Goal: Information Seeking & Learning: Check status

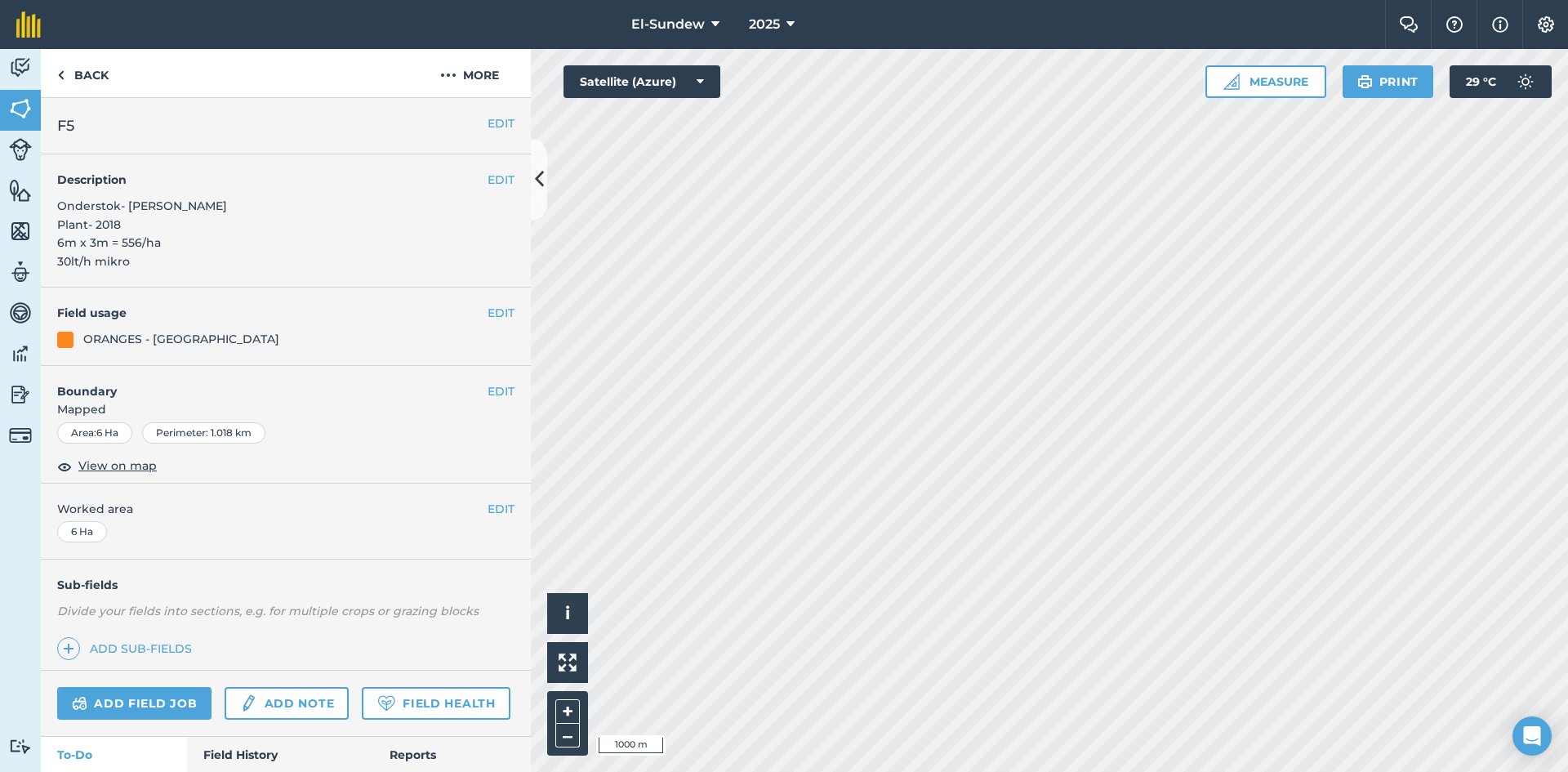
scroll to position [272, 0]
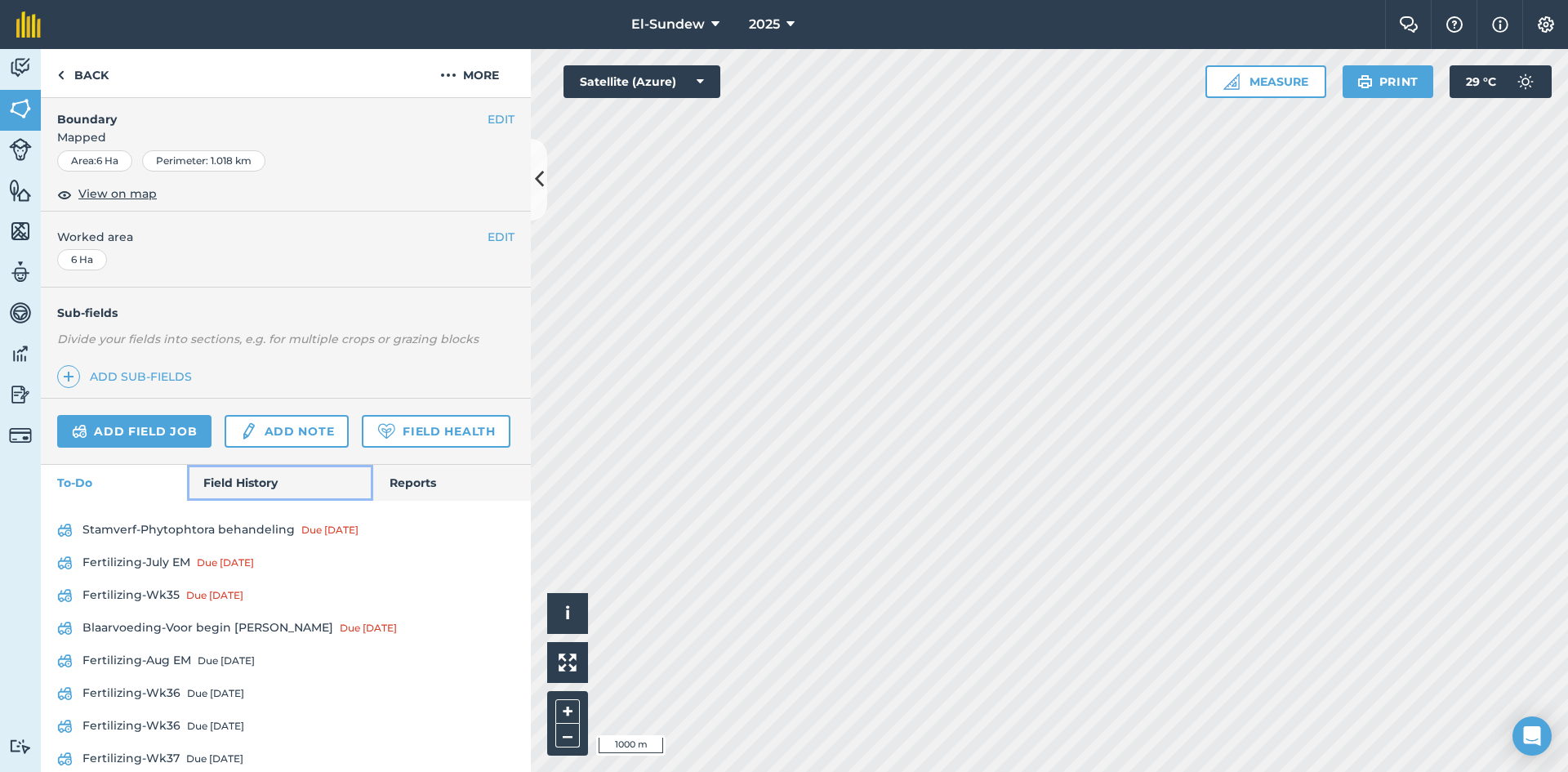
click at [253, 501] on link "Field History" at bounding box center [279, 482] width 185 height 36
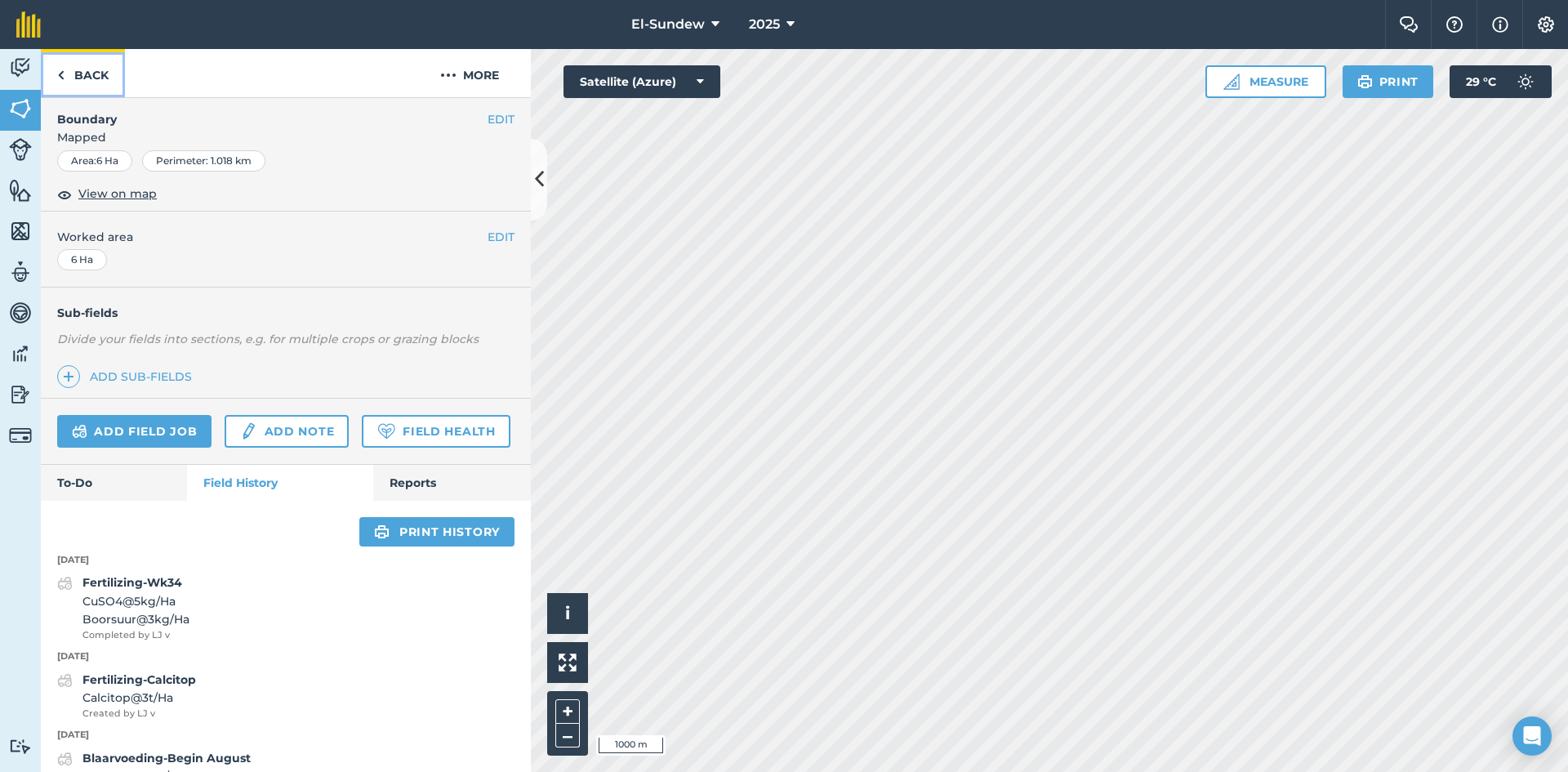
click at [98, 67] on link "Back" at bounding box center [82, 73] width 84 height 48
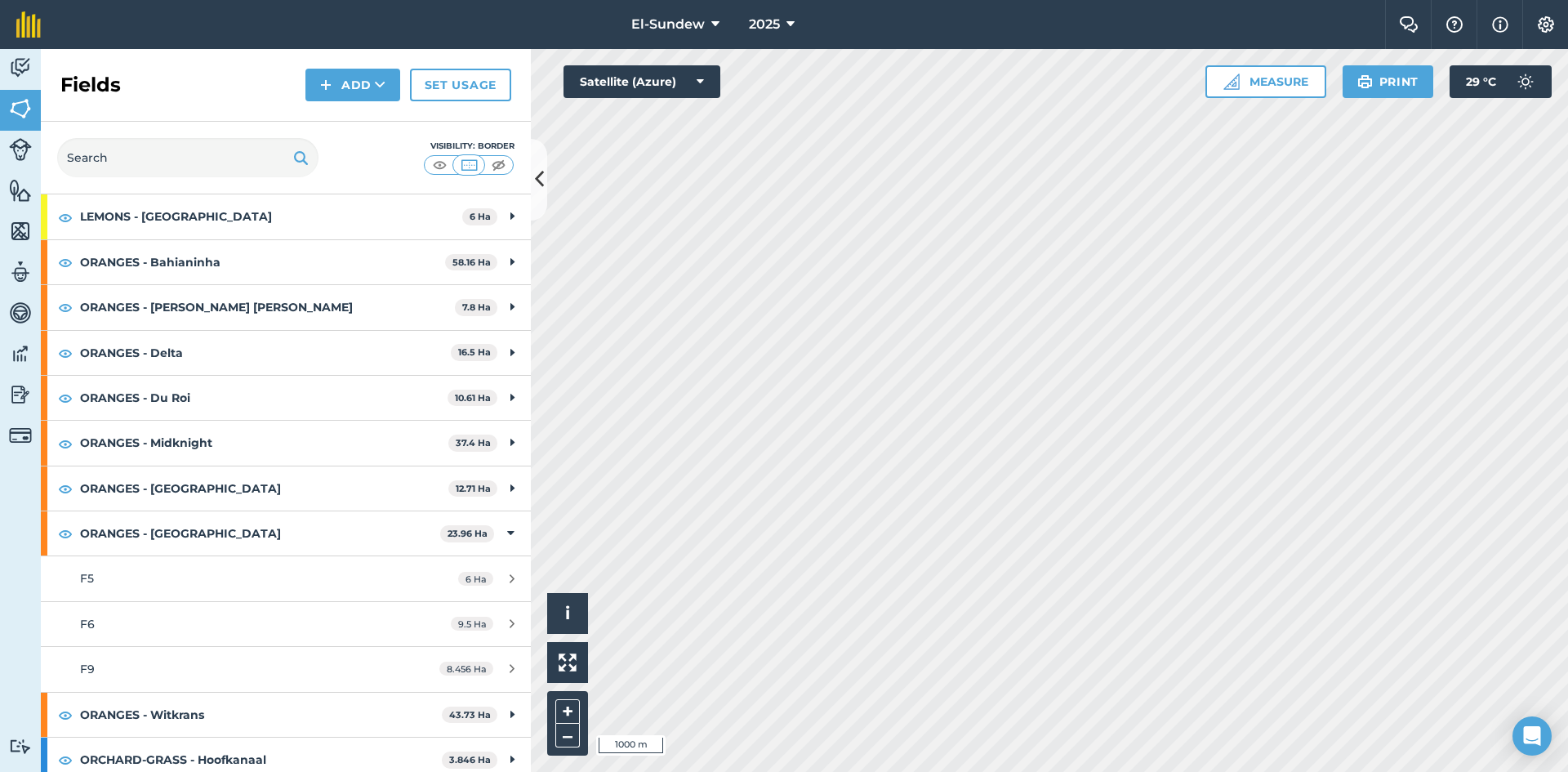
scroll to position [272, 0]
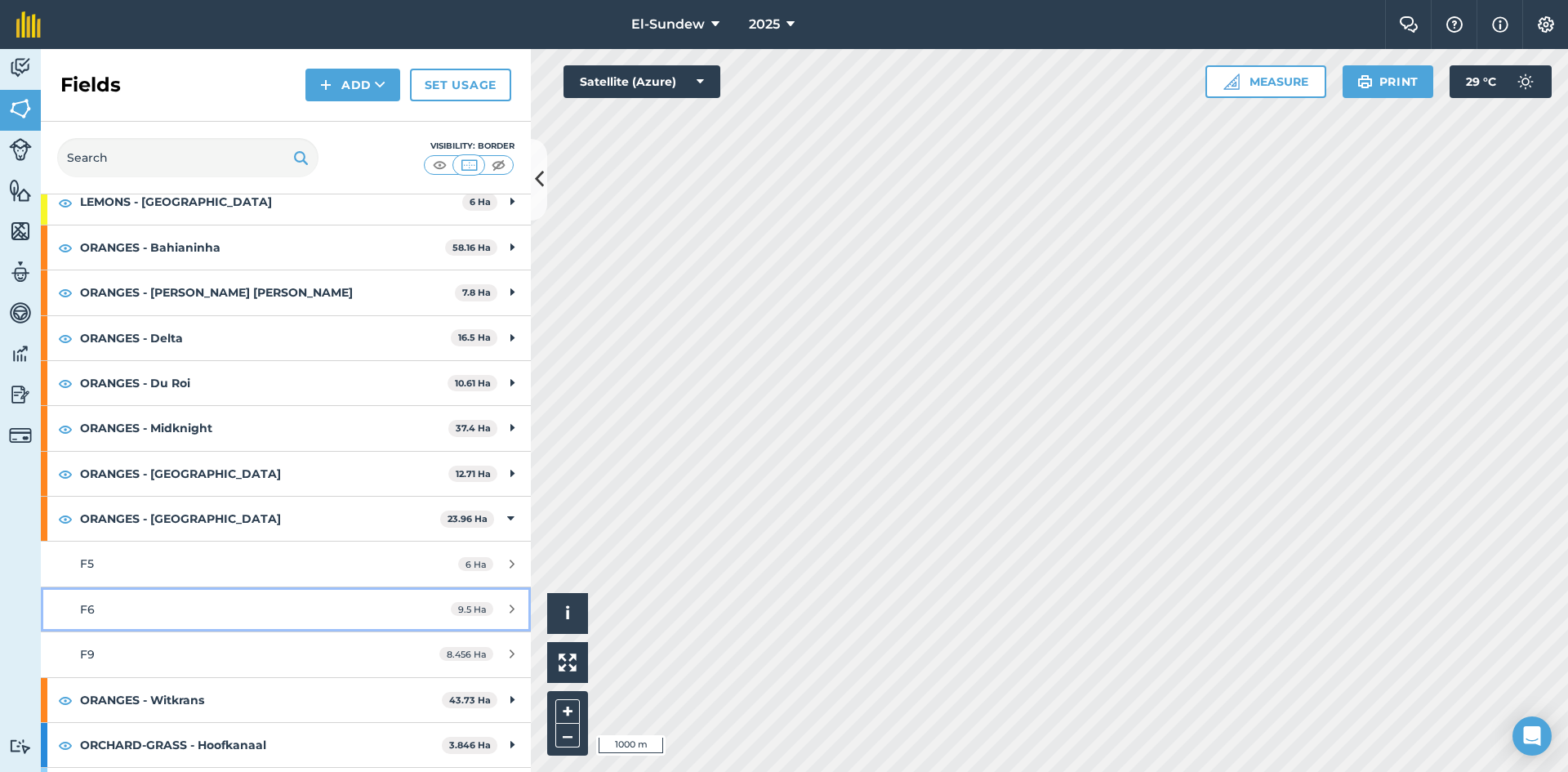
click at [258, 602] on div "F6" at bounding box center [233, 610] width 307 height 18
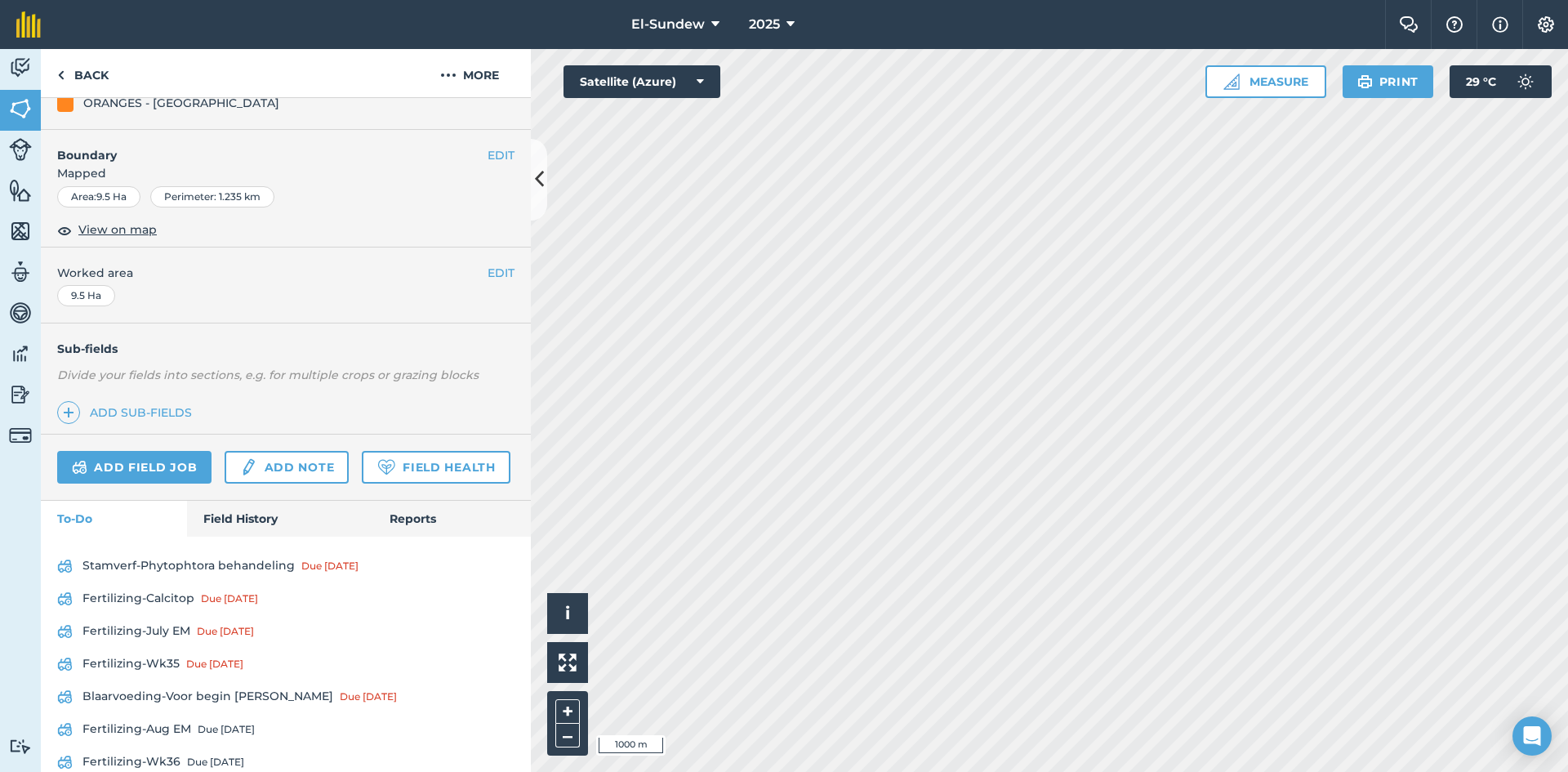
scroll to position [272, 0]
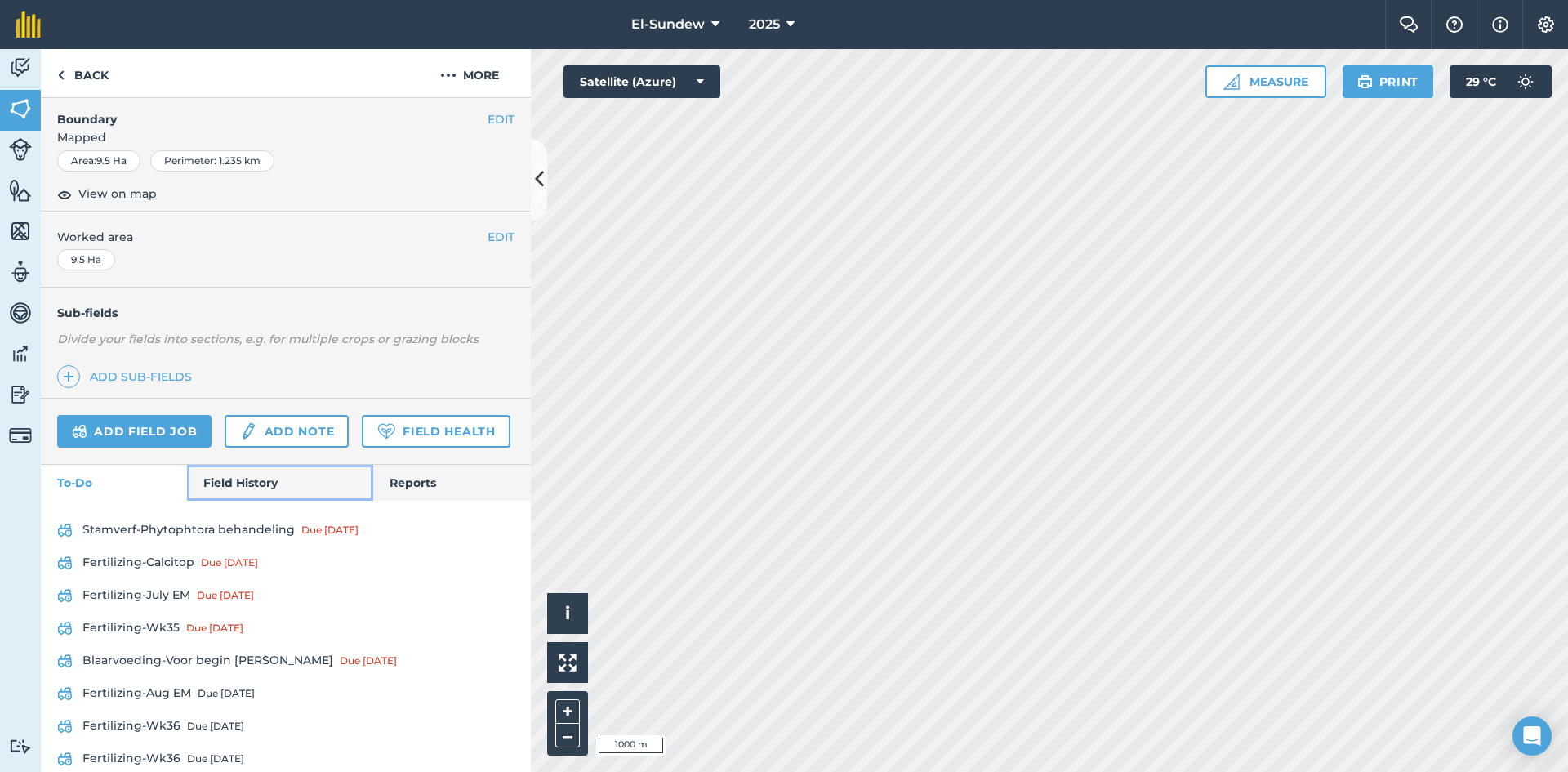
click at [260, 501] on link "Field History" at bounding box center [279, 482] width 185 height 36
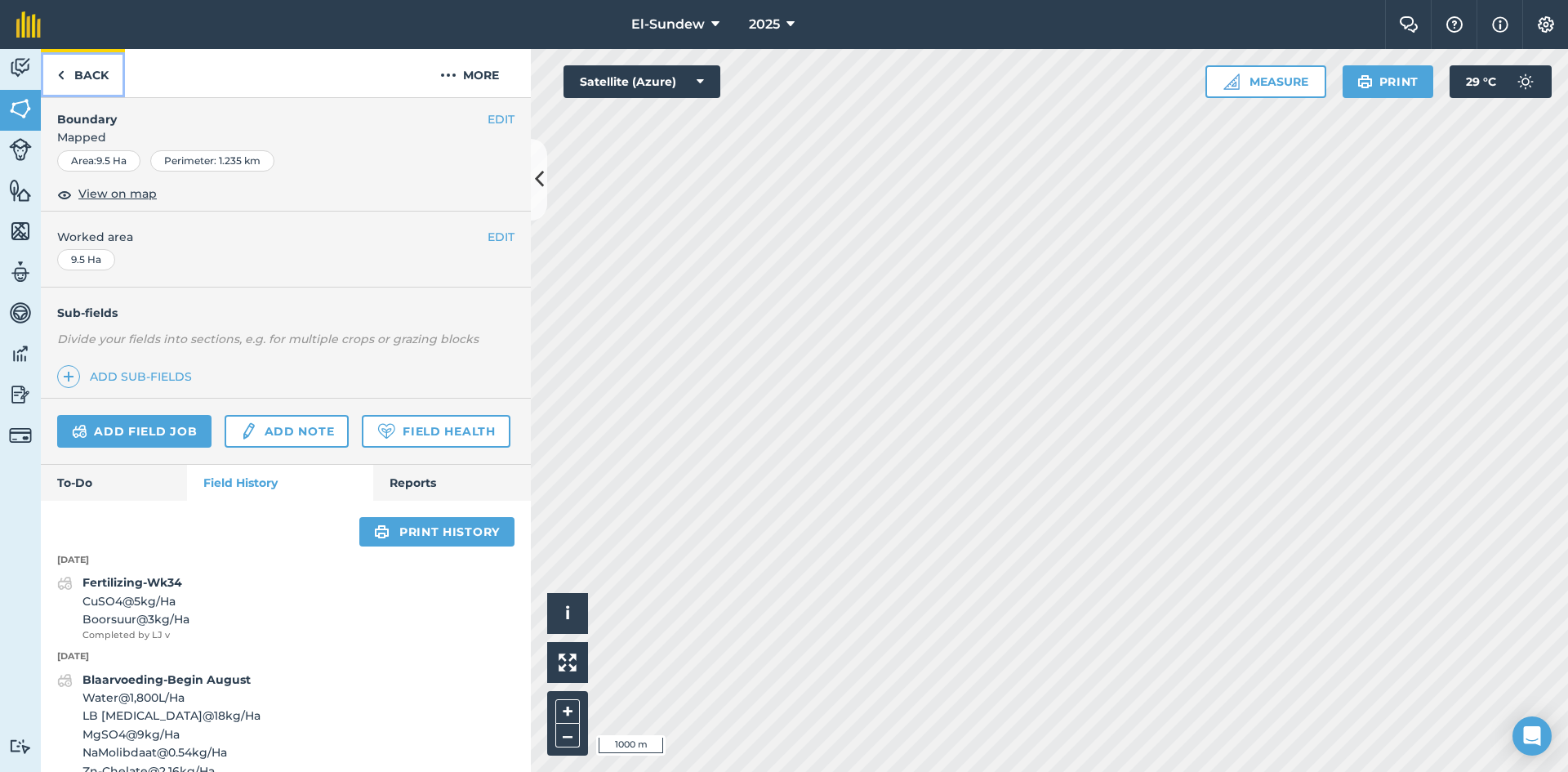
click at [110, 86] on link "Back" at bounding box center [82, 73] width 84 height 48
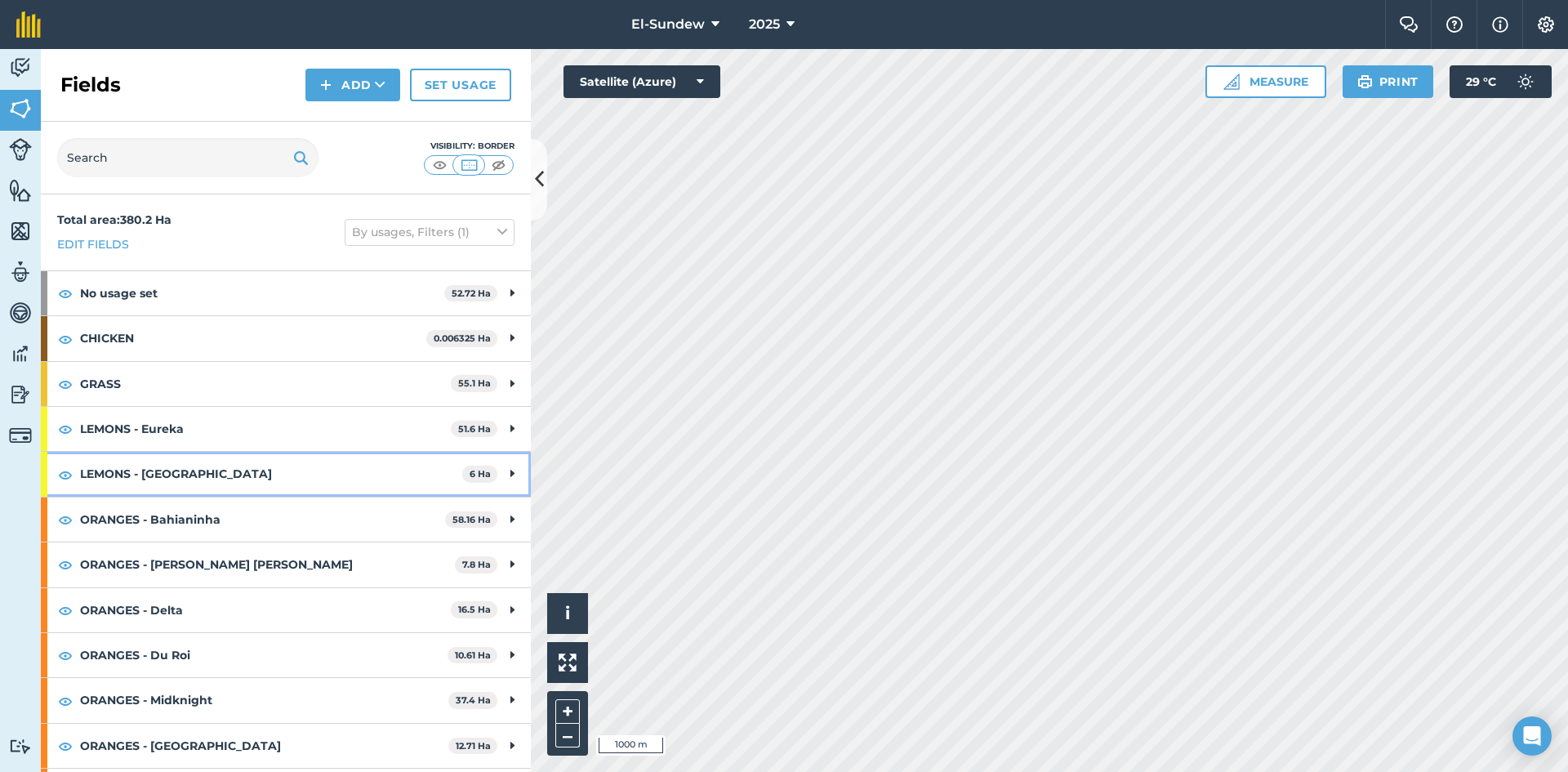
click at [303, 479] on strong "LEMONS - [GEOGRAPHIC_DATA]" at bounding box center [270, 473] width 382 height 44
click at [293, 478] on strong "LEMONS - [GEOGRAPHIC_DATA]" at bounding box center [270, 473] width 379 height 44
click at [293, 425] on strong "LEMONS - Eureka" at bounding box center [265, 428] width 371 height 44
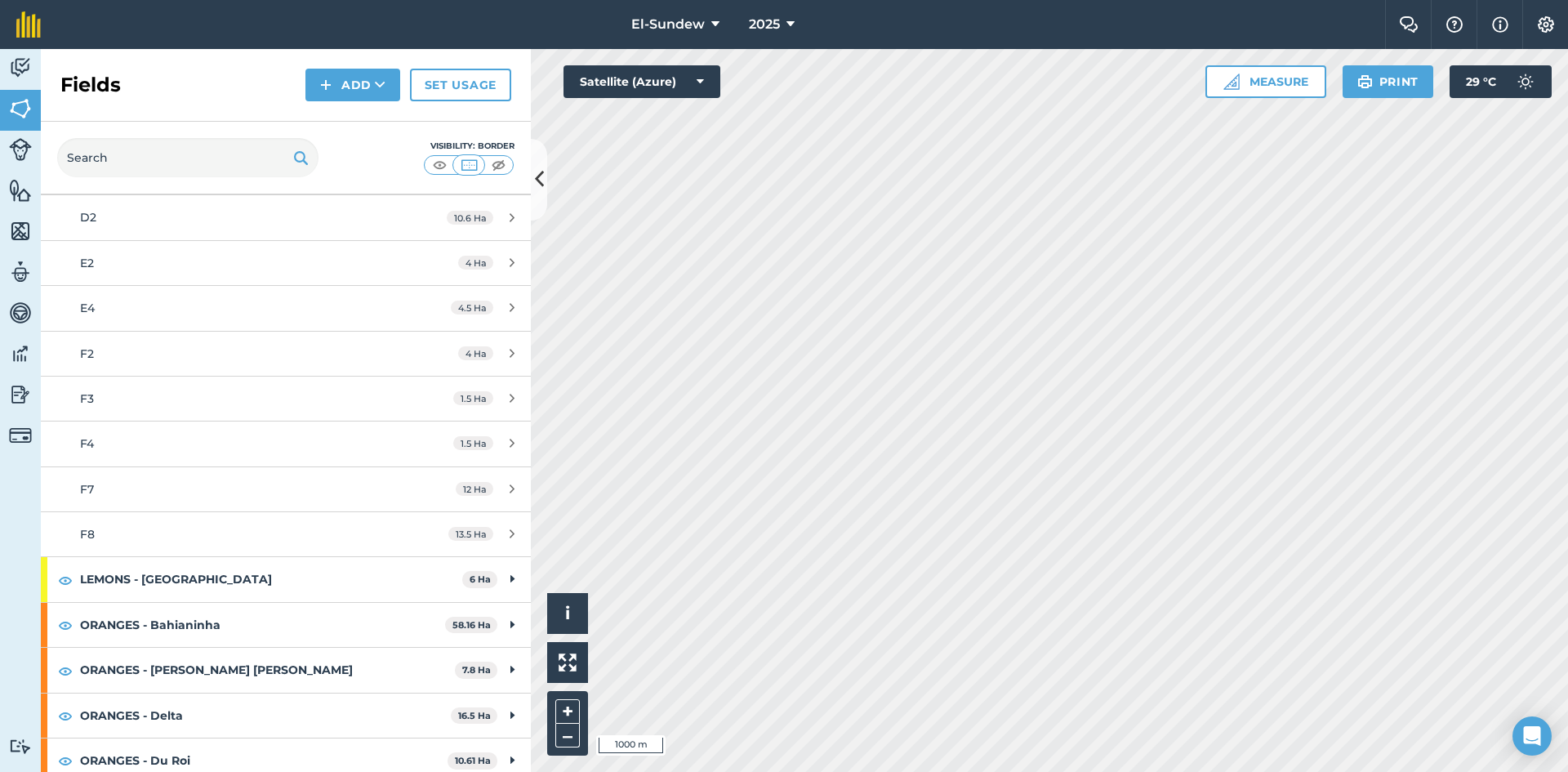
scroll to position [272, 0]
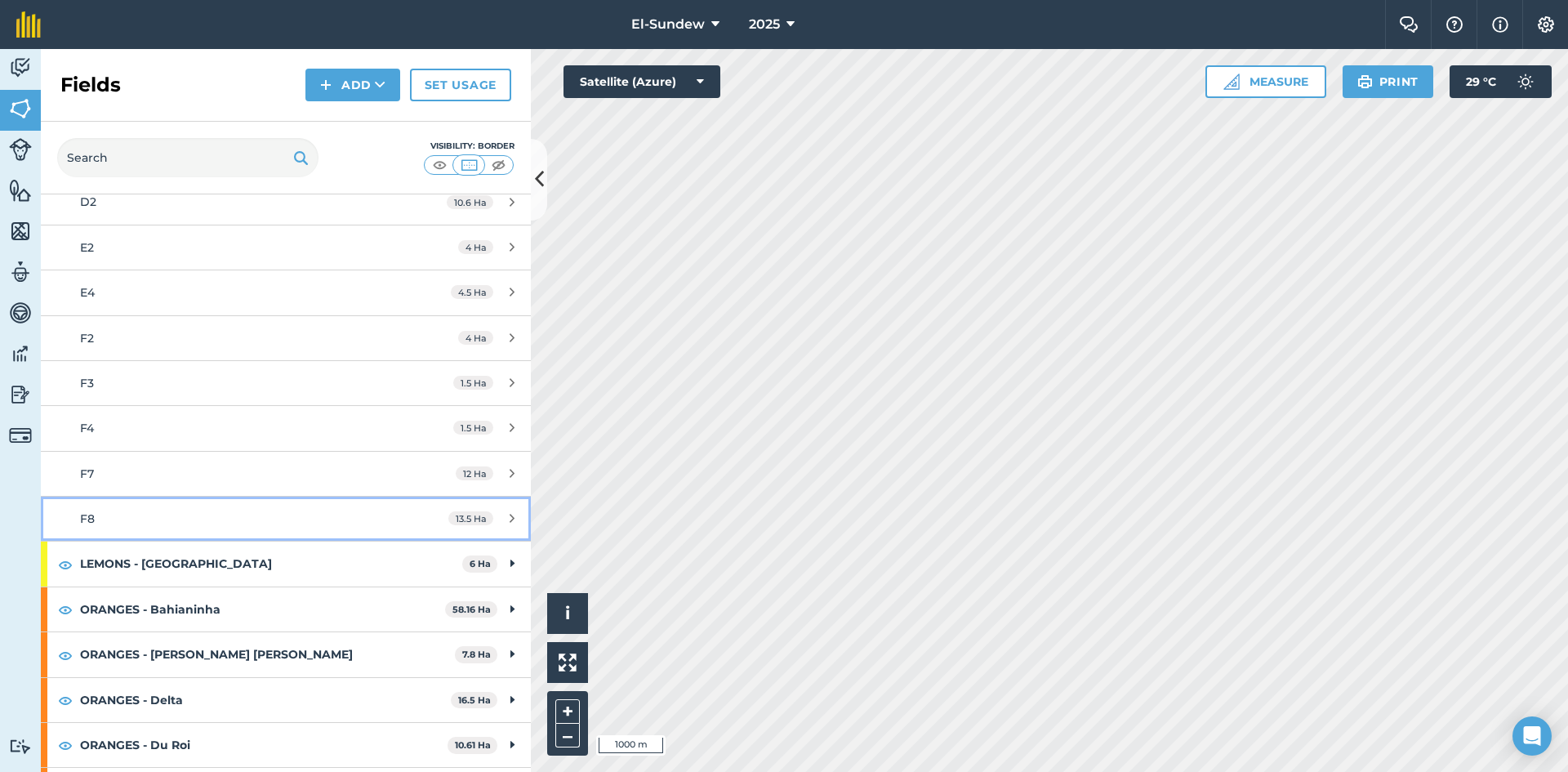
click at [293, 527] on div "F8" at bounding box center [233, 519] width 307 height 18
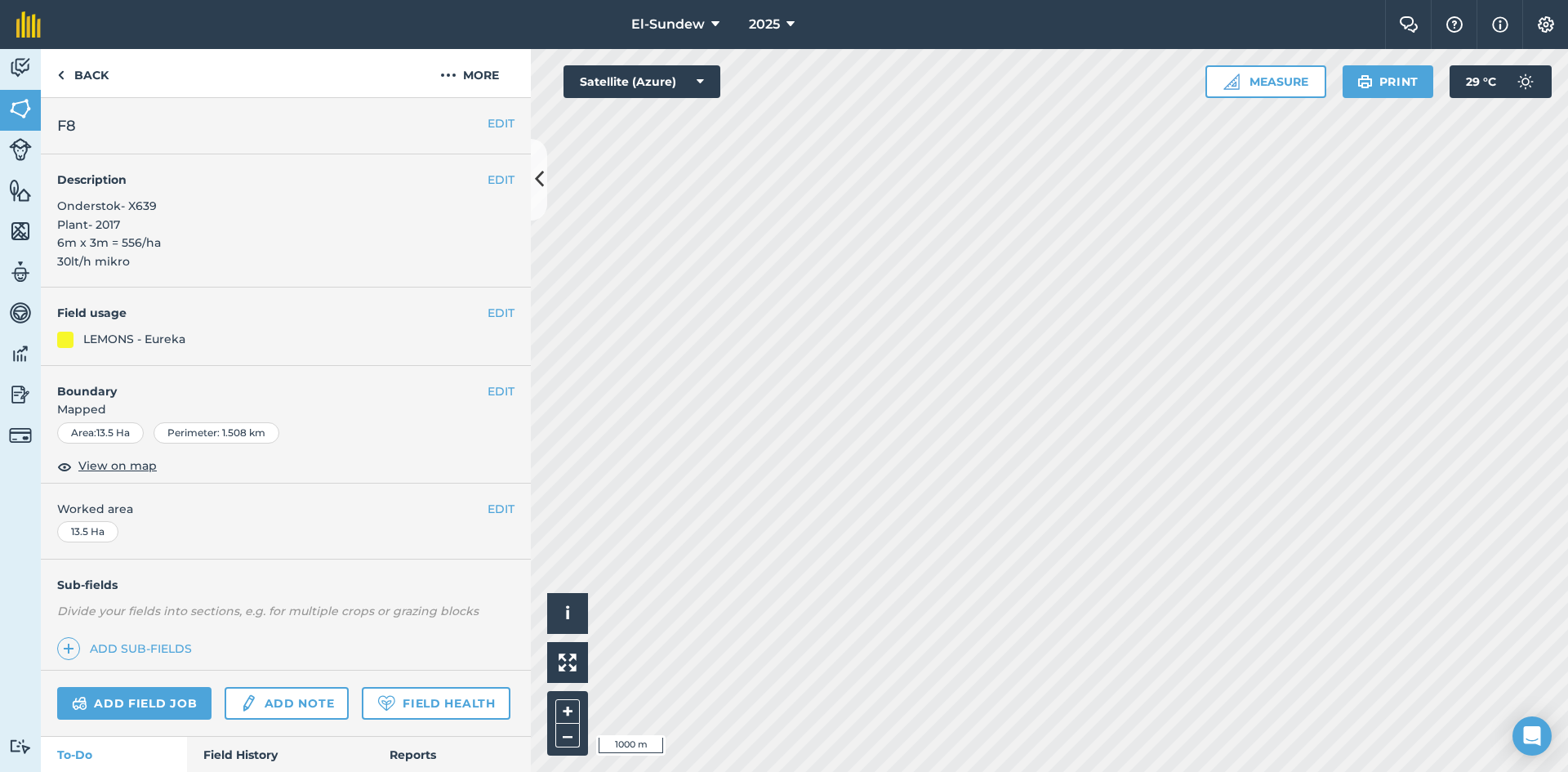
scroll to position [272, 0]
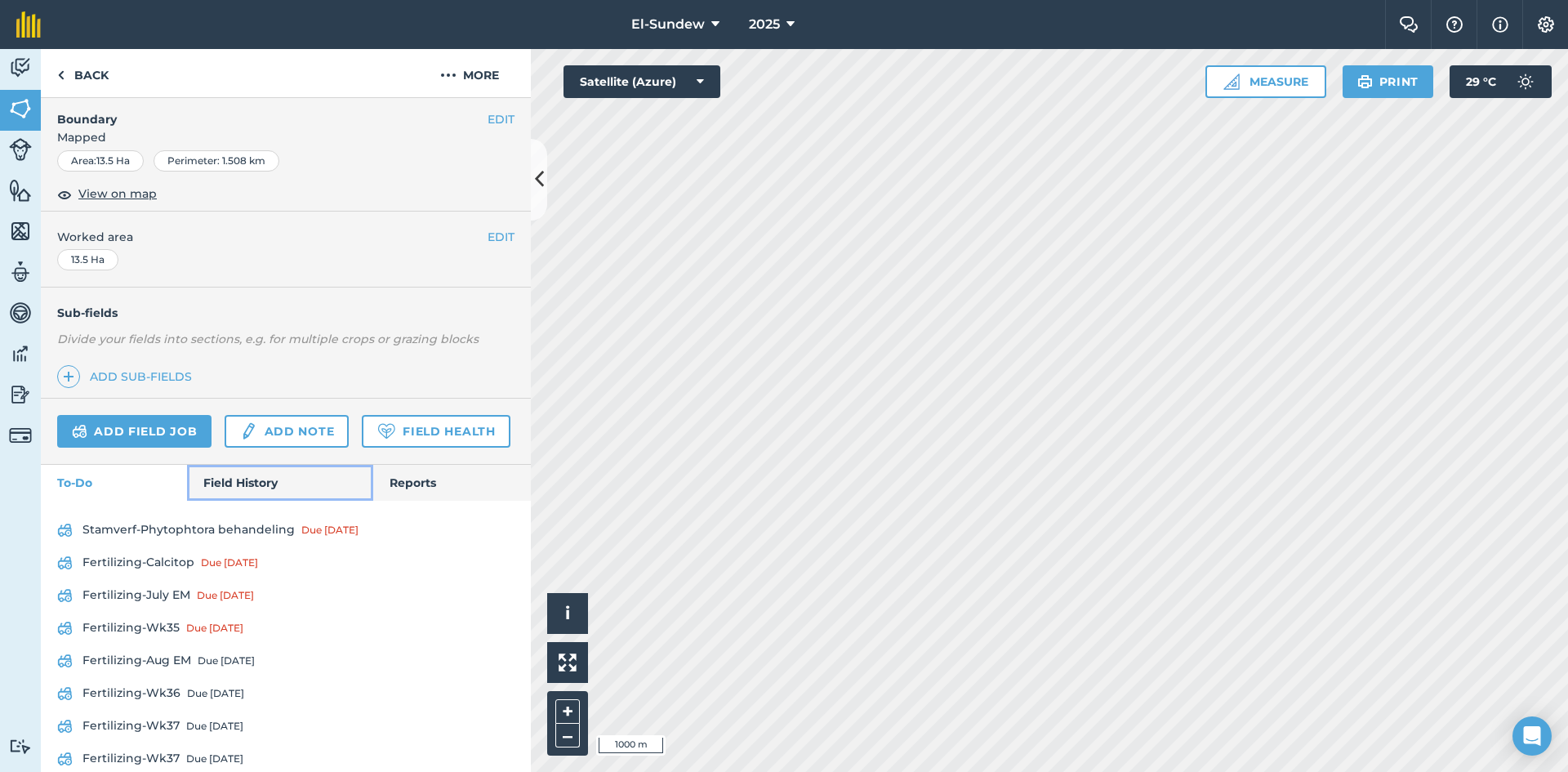
click at [266, 501] on link "Field History" at bounding box center [279, 482] width 185 height 36
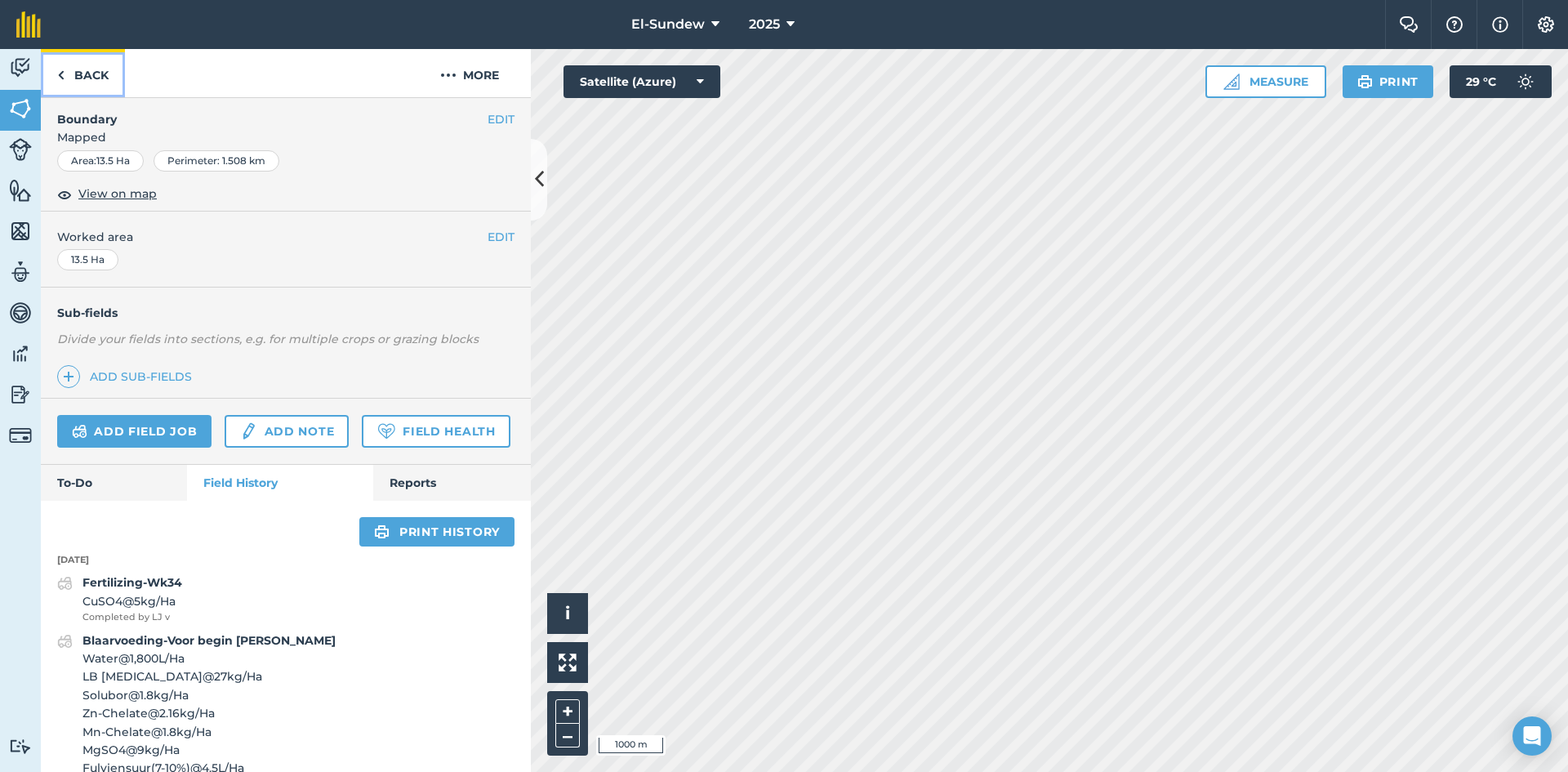
click at [105, 71] on link "Back" at bounding box center [82, 73] width 84 height 48
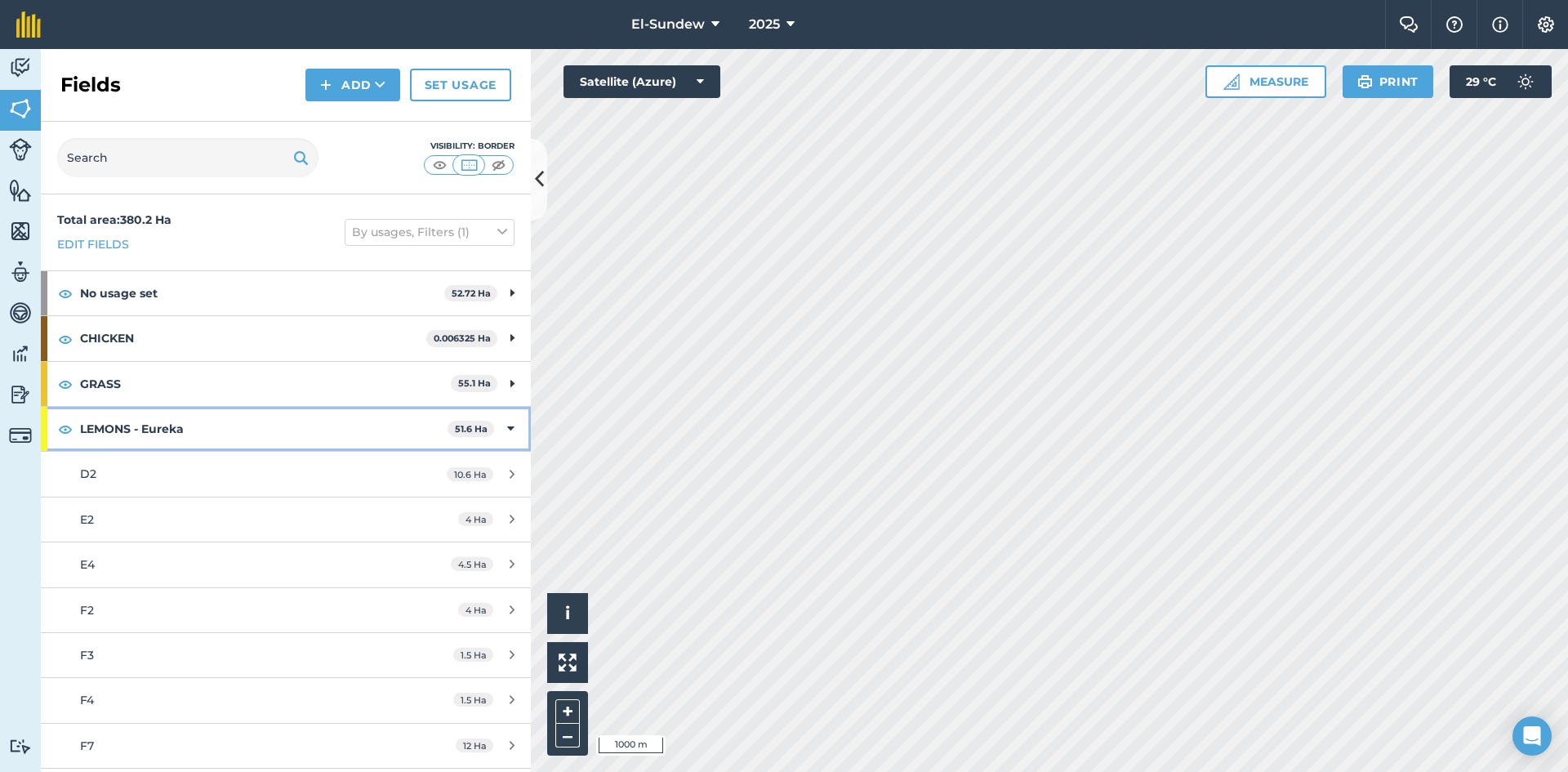
click at [235, 424] on strong "LEMONS - Eureka" at bounding box center [264, 428] width 368 height 44
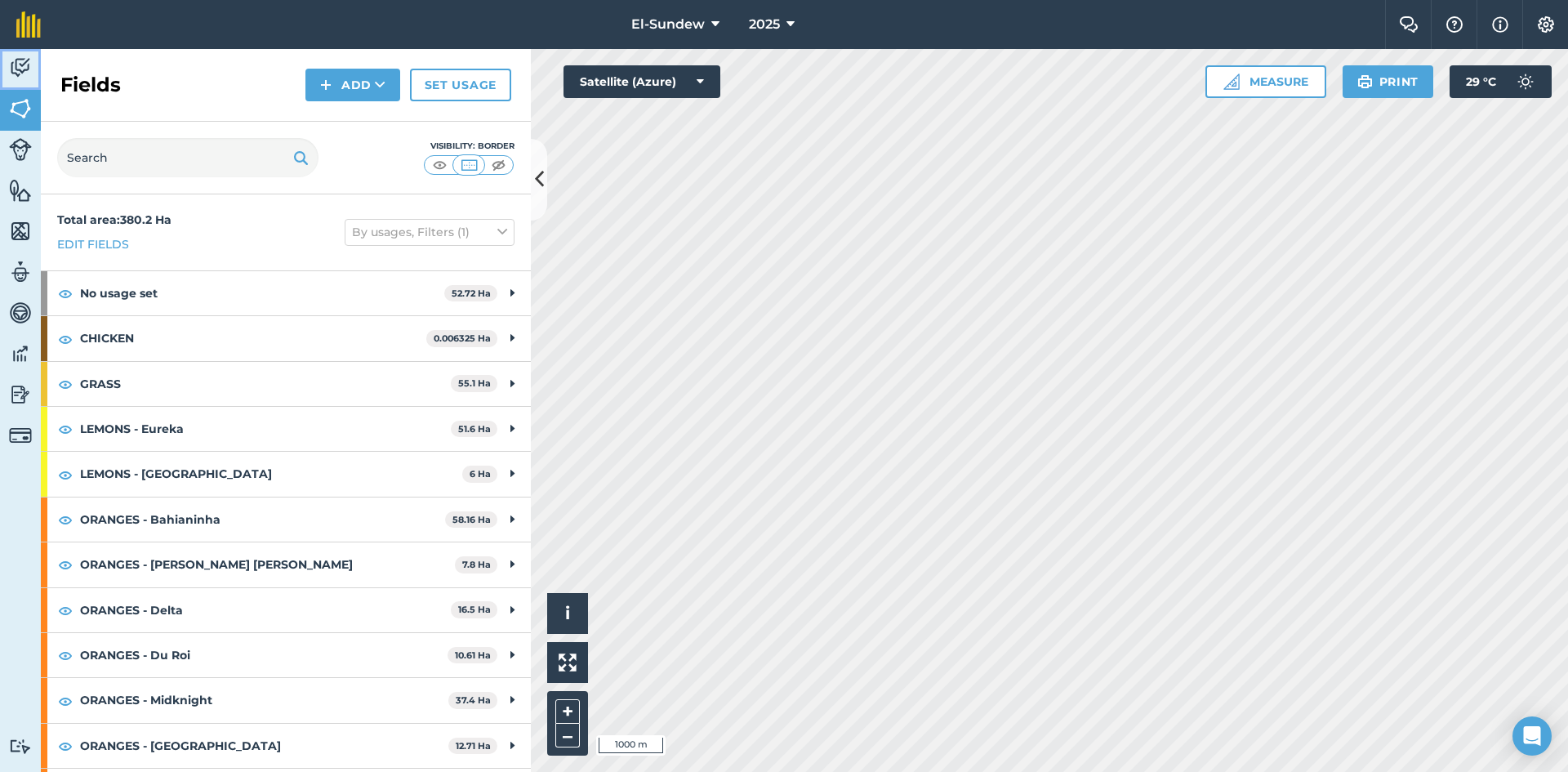
click at [14, 72] on img at bounding box center [20, 67] width 22 height 24
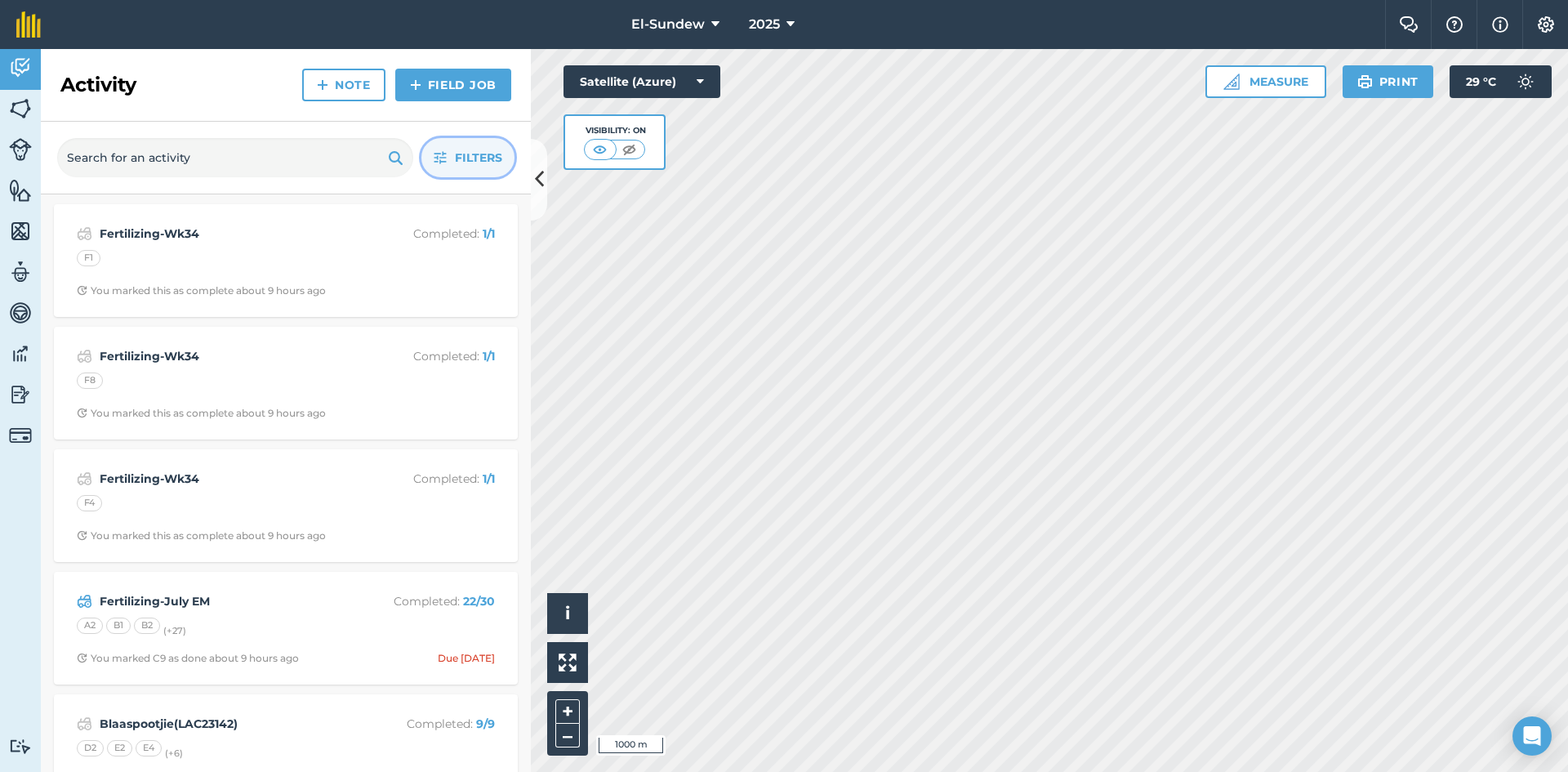
click at [435, 171] on button "Filters" at bounding box center [468, 157] width 93 height 39
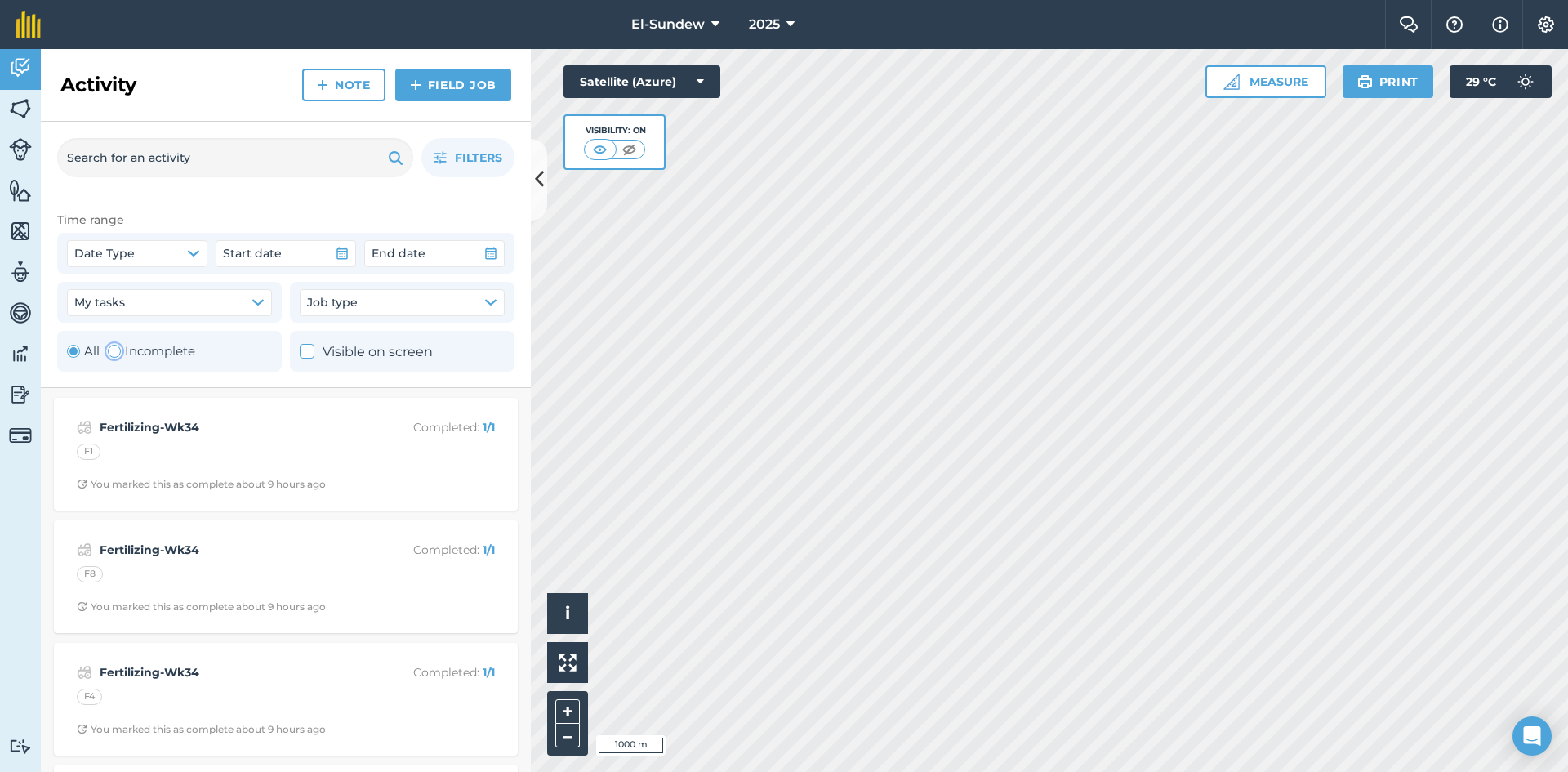
click at [135, 352] on label "Incomplete" at bounding box center [151, 351] width 87 height 20
radio input "false"
radio input "true"
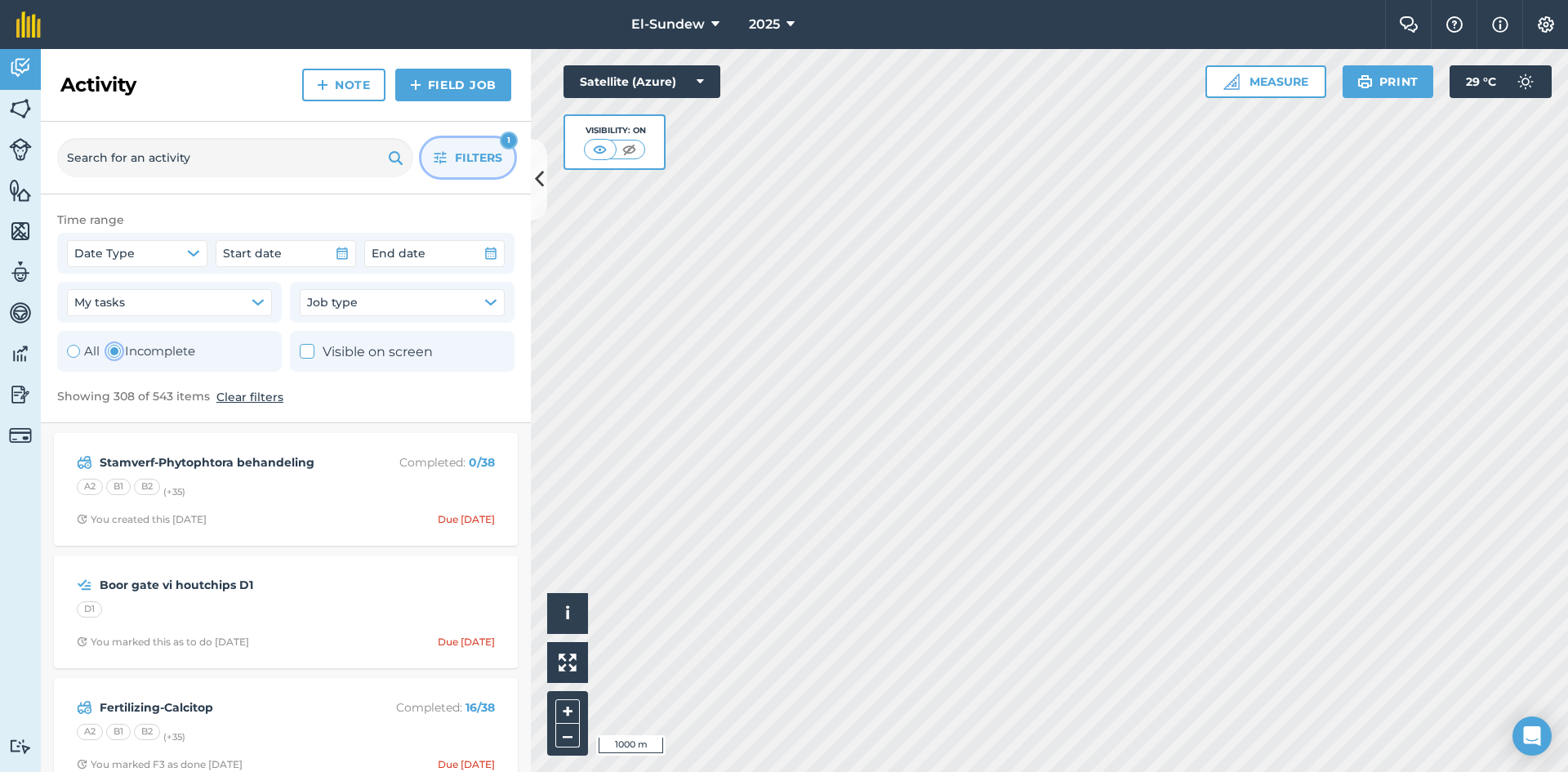
click at [451, 147] on button "Filters 1" at bounding box center [468, 157] width 93 height 39
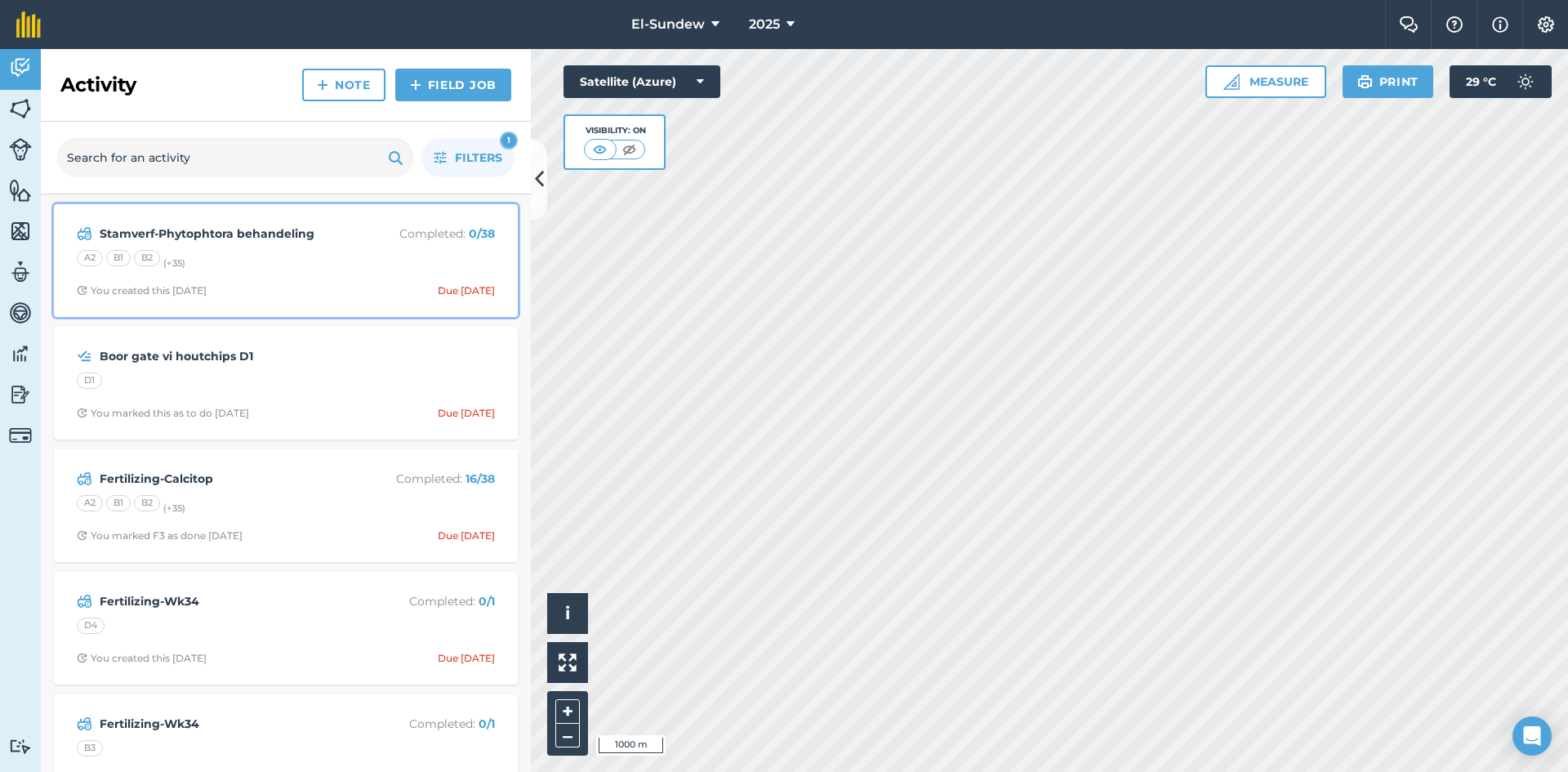
click at [325, 290] on span "You created this [DATE] Due [DATE]" at bounding box center [285, 291] width 418 height 13
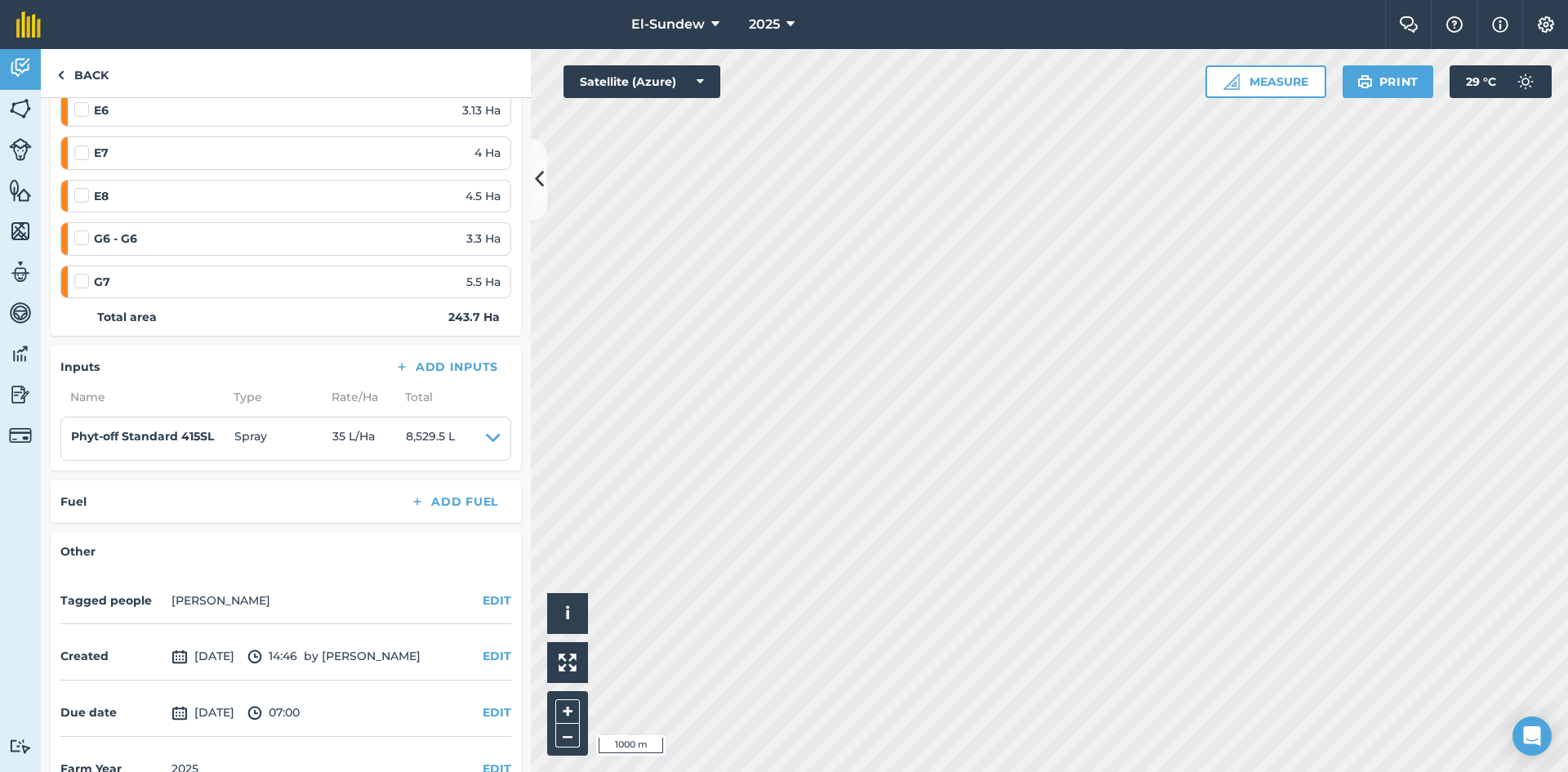
scroll to position [1717, 0]
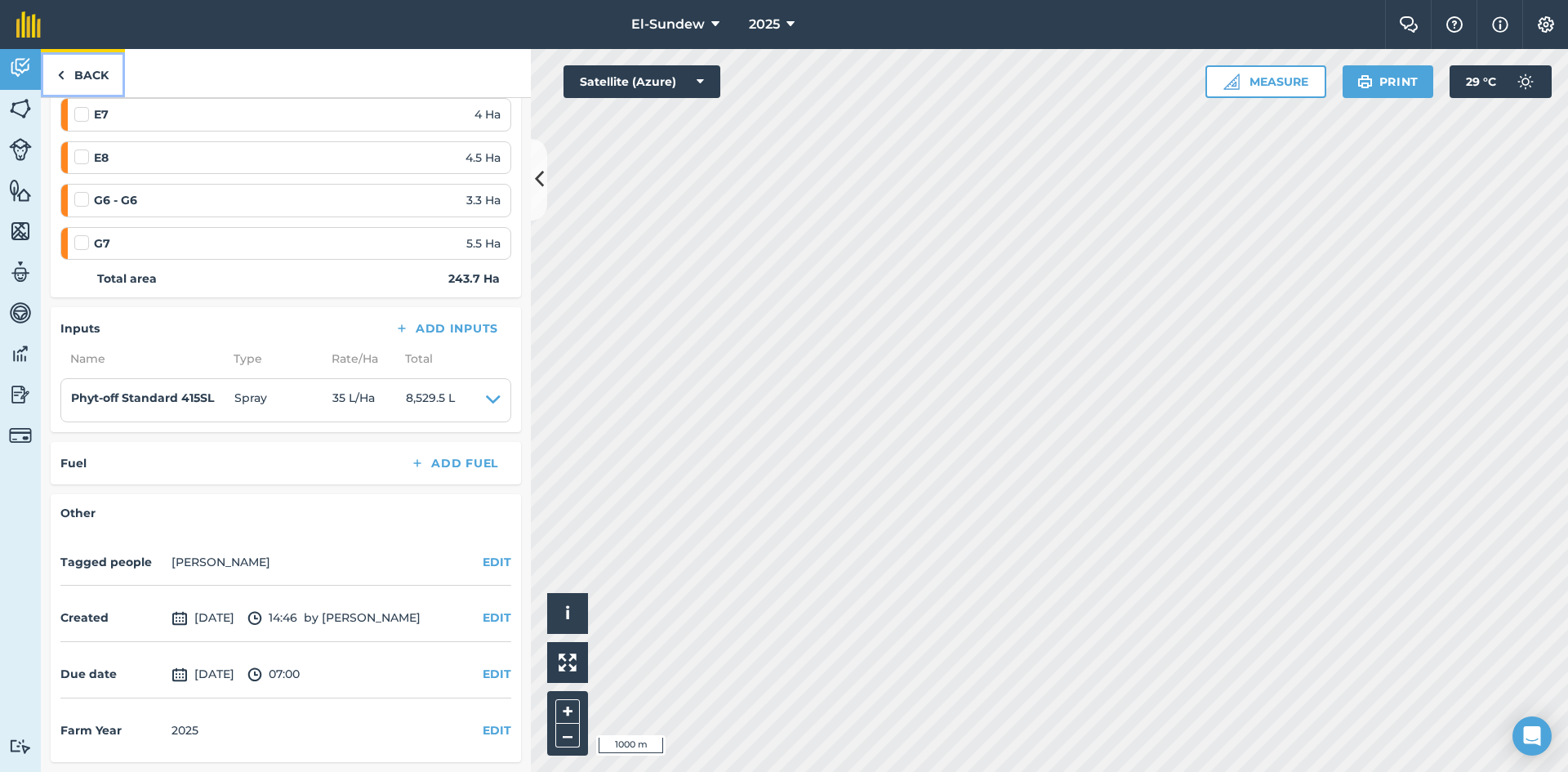
click at [96, 76] on link "Back" at bounding box center [82, 73] width 84 height 48
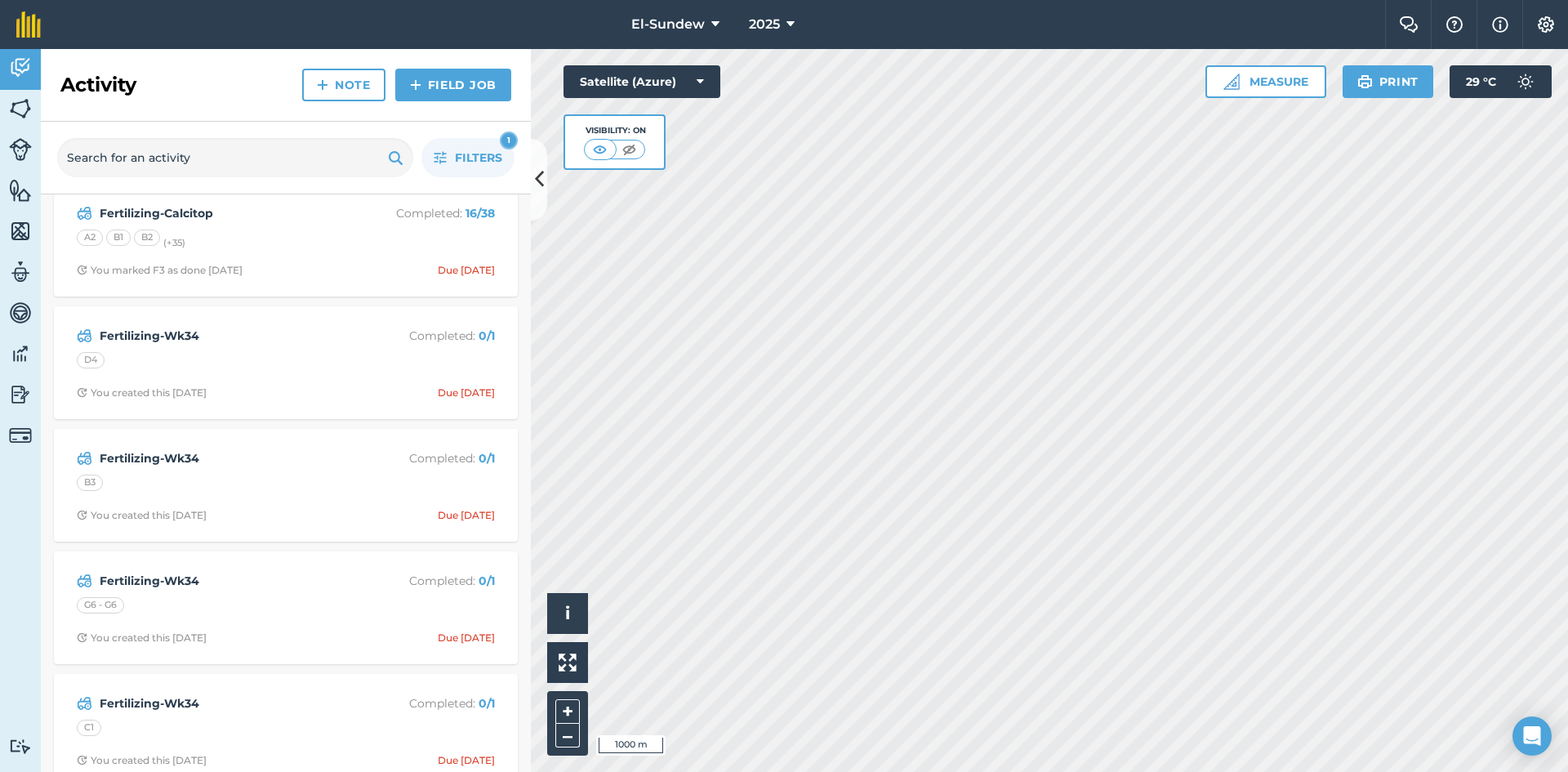
scroll to position [272, 0]
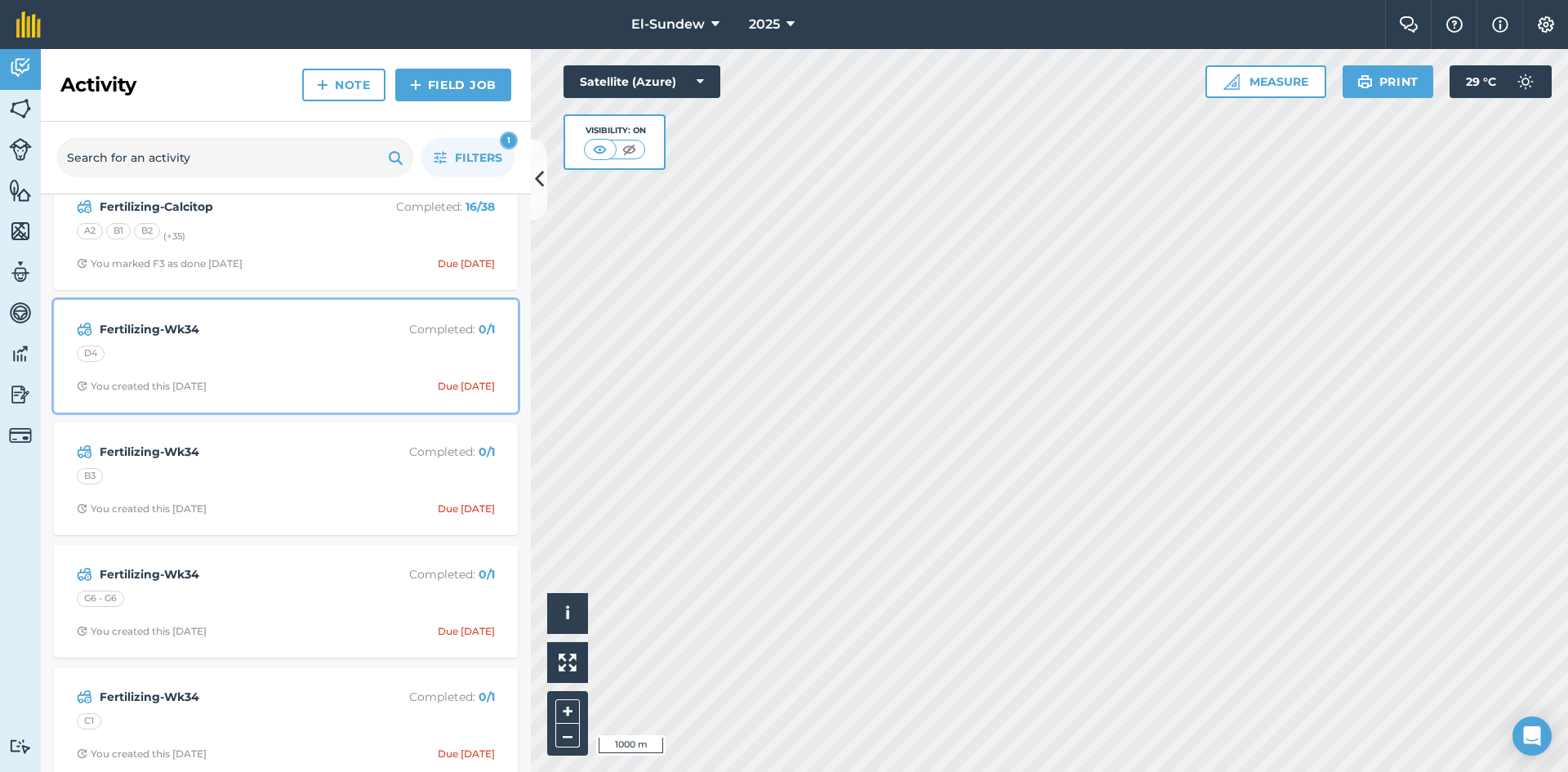
click at [318, 373] on div "Fertilizing-Wk34 Completed : 0 / 1 D4 You created this [DATE] Due [DATE]" at bounding box center [286, 356] width 444 height 93
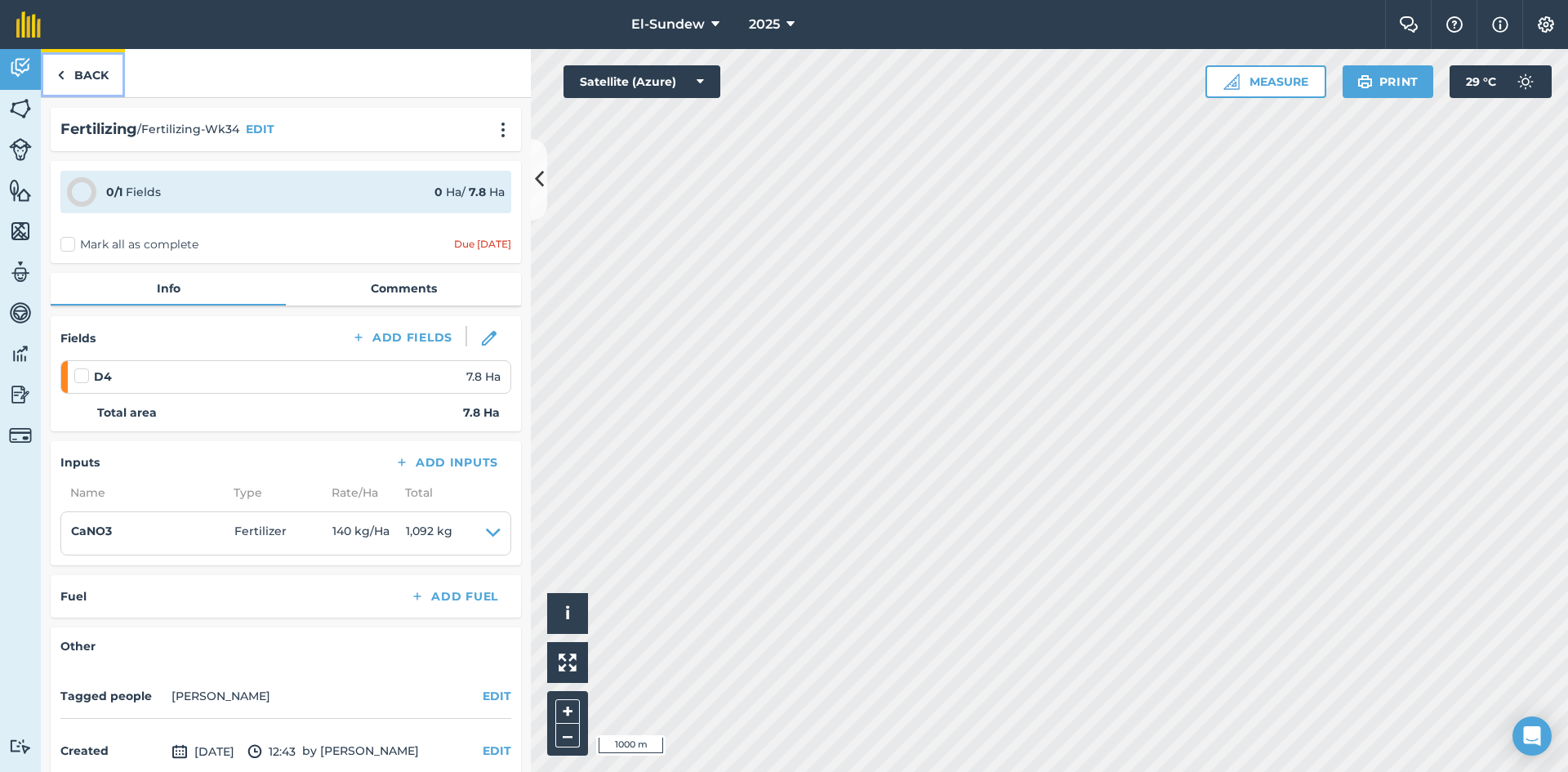
click at [87, 72] on link "Back" at bounding box center [82, 73] width 84 height 48
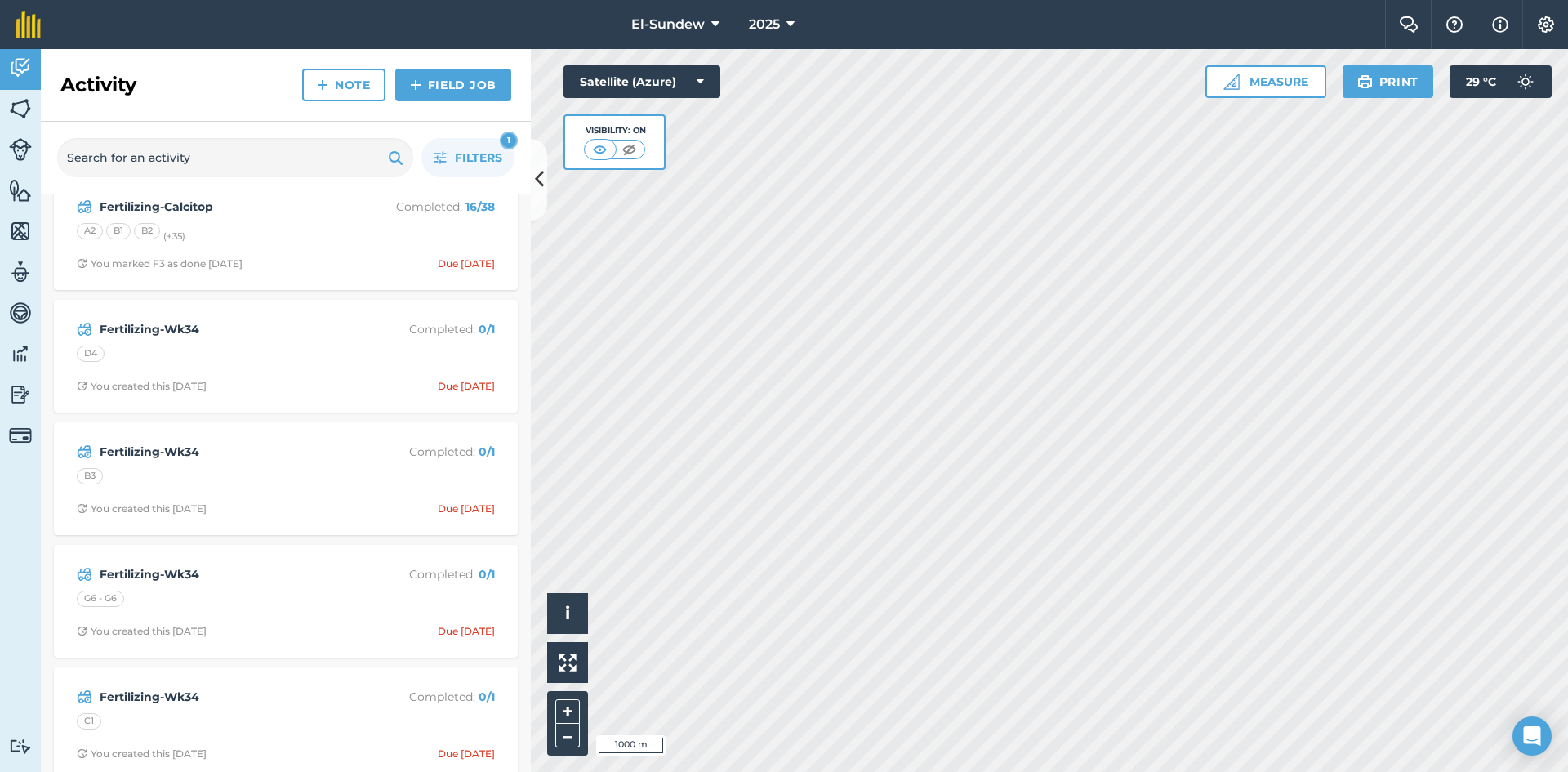
scroll to position [545, 0]
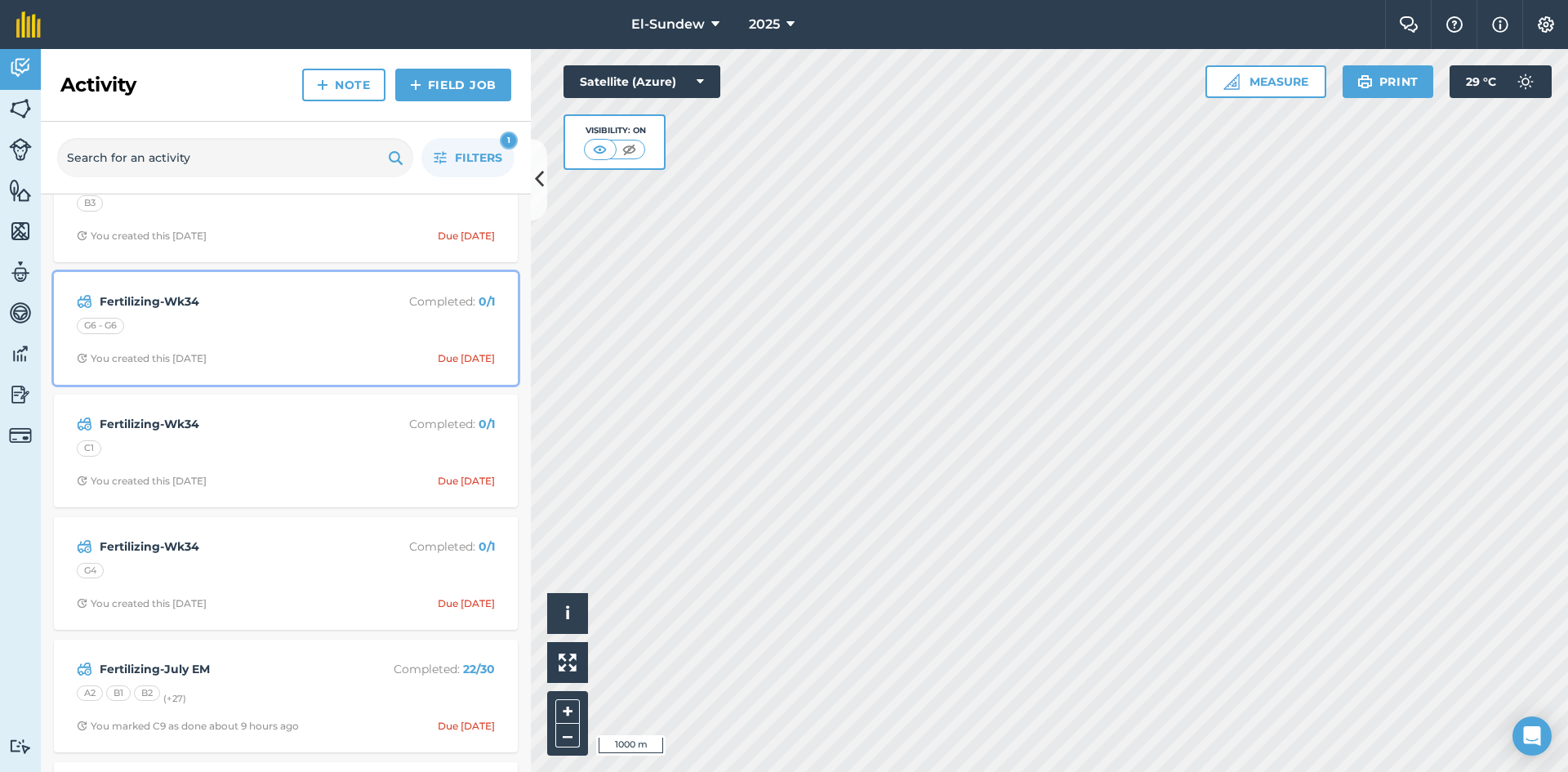
click at [307, 338] on div "G6 - G6" at bounding box center [285, 329] width 418 height 22
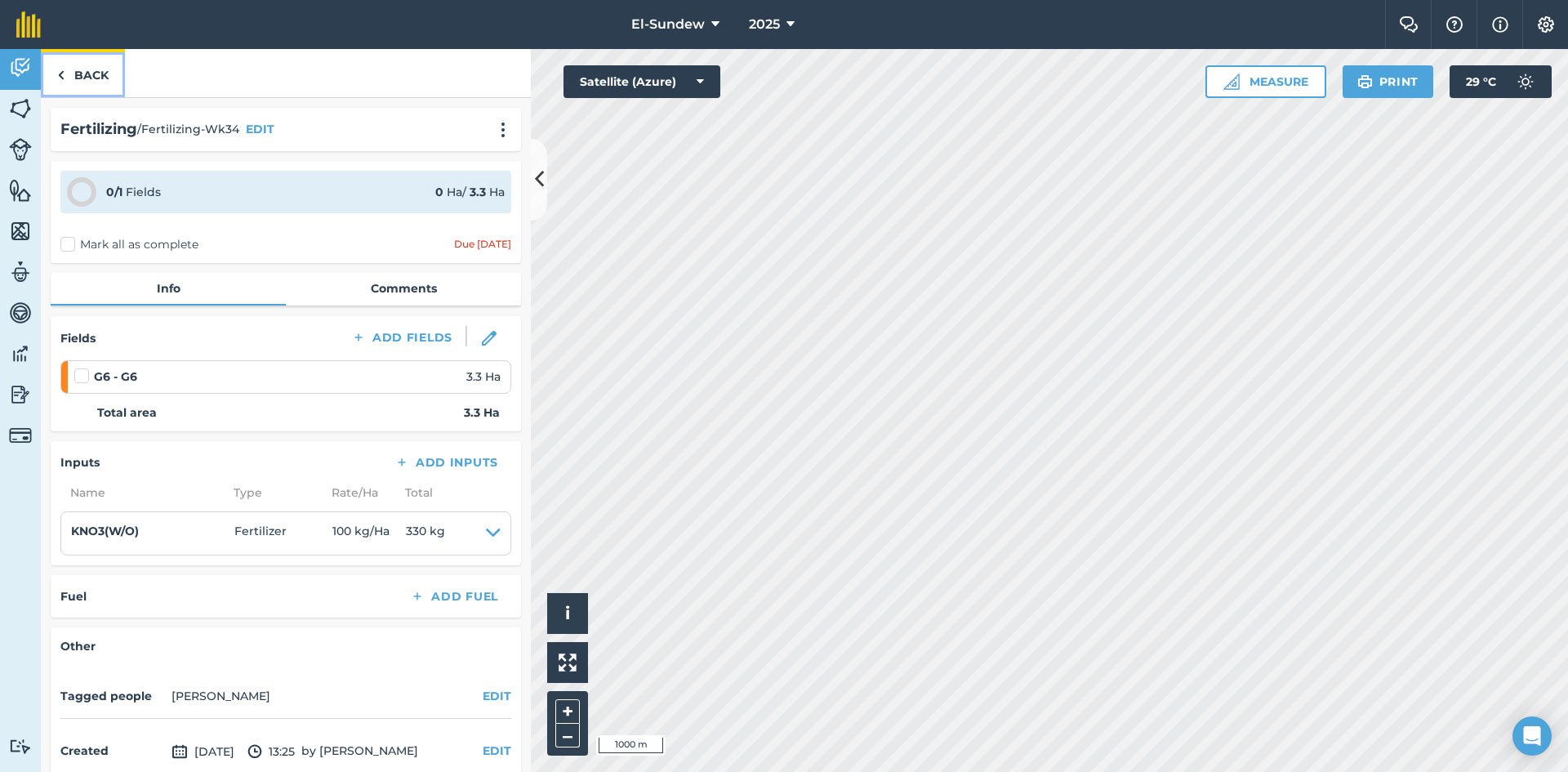
click at [97, 72] on link "Back" at bounding box center [82, 73] width 84 height 48
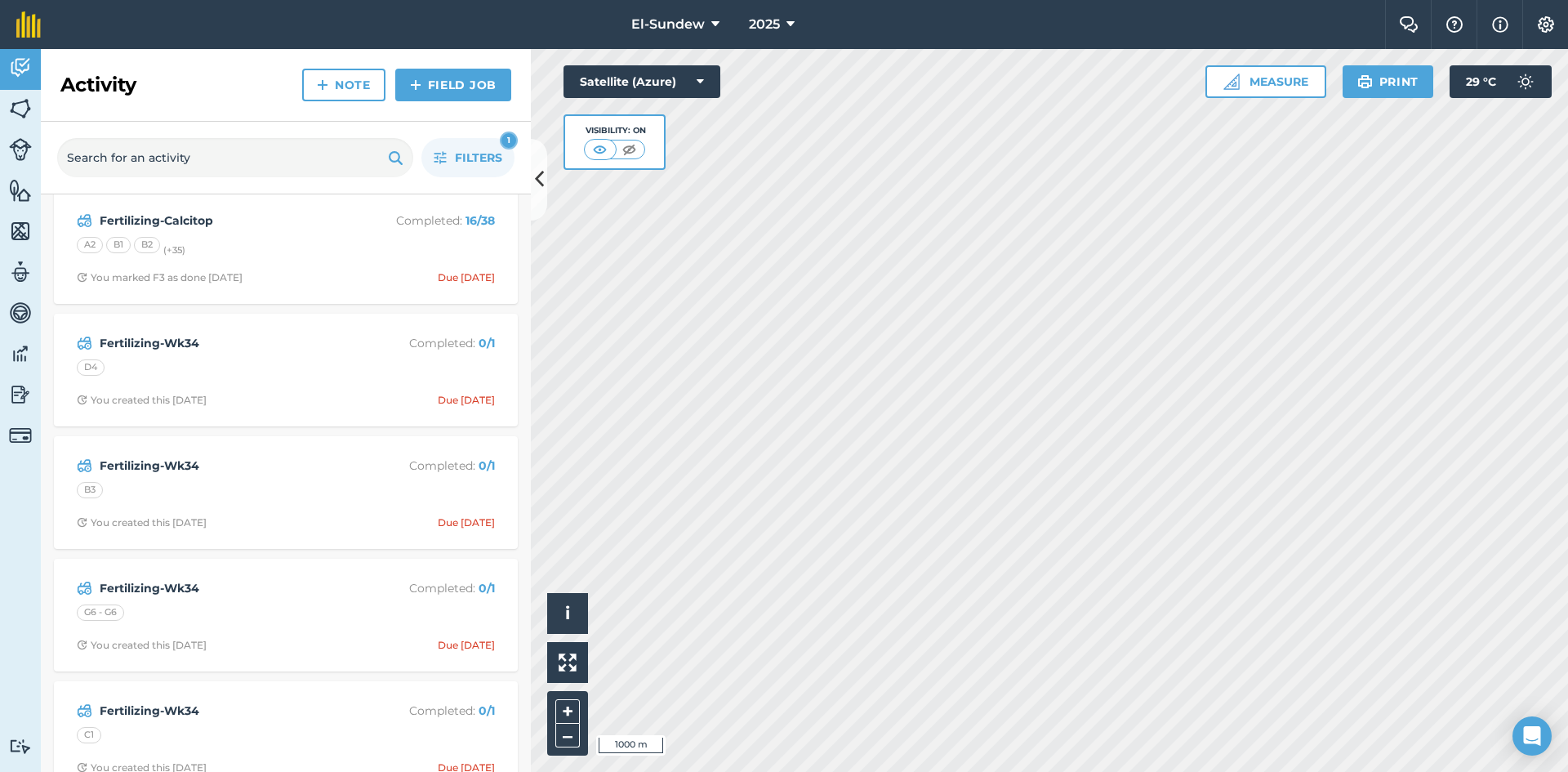
scroll to position [272, 0]
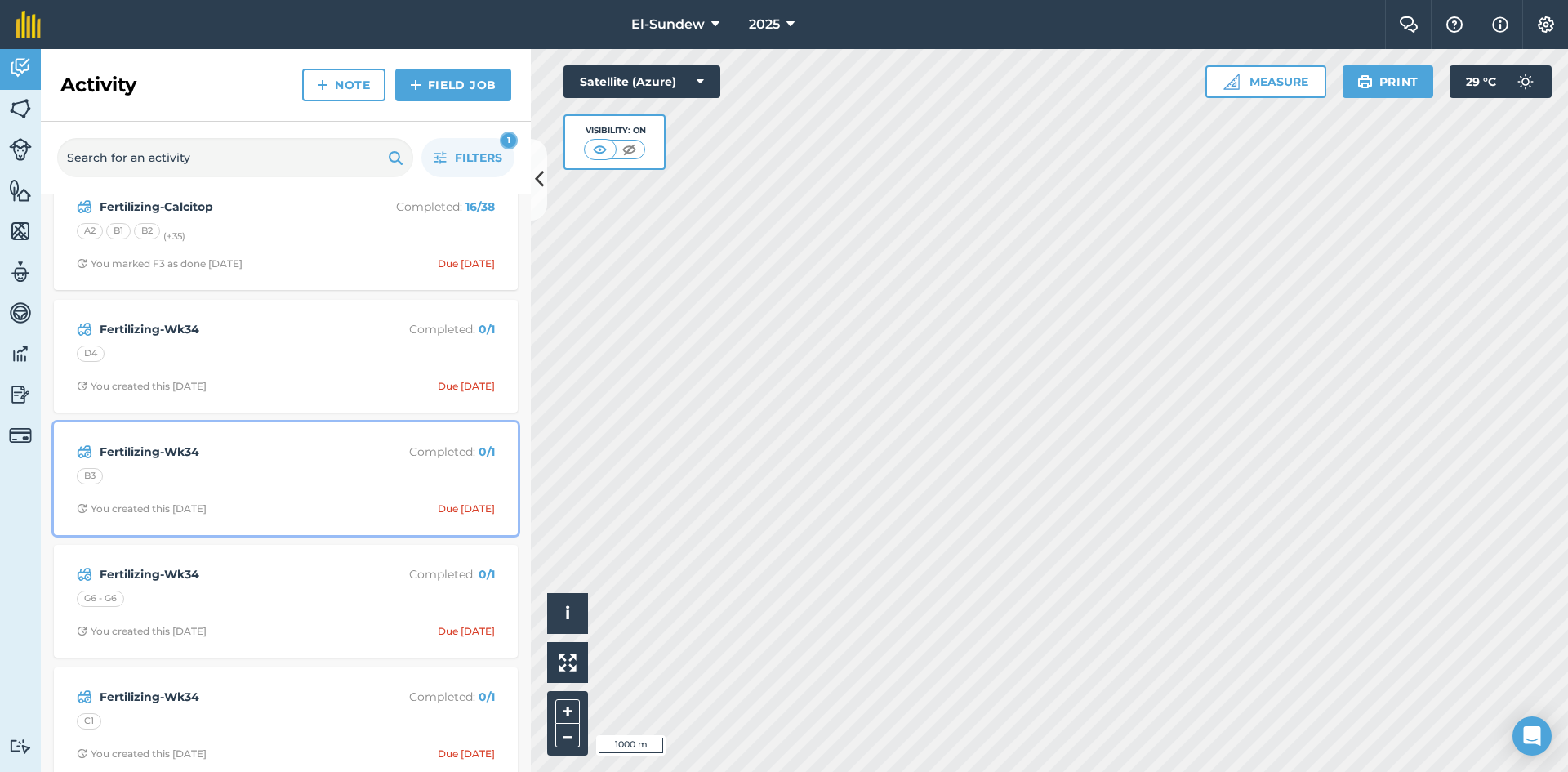
click at [308, 468] on div "B3" at bounding box center [285, 479] width 418 height 22
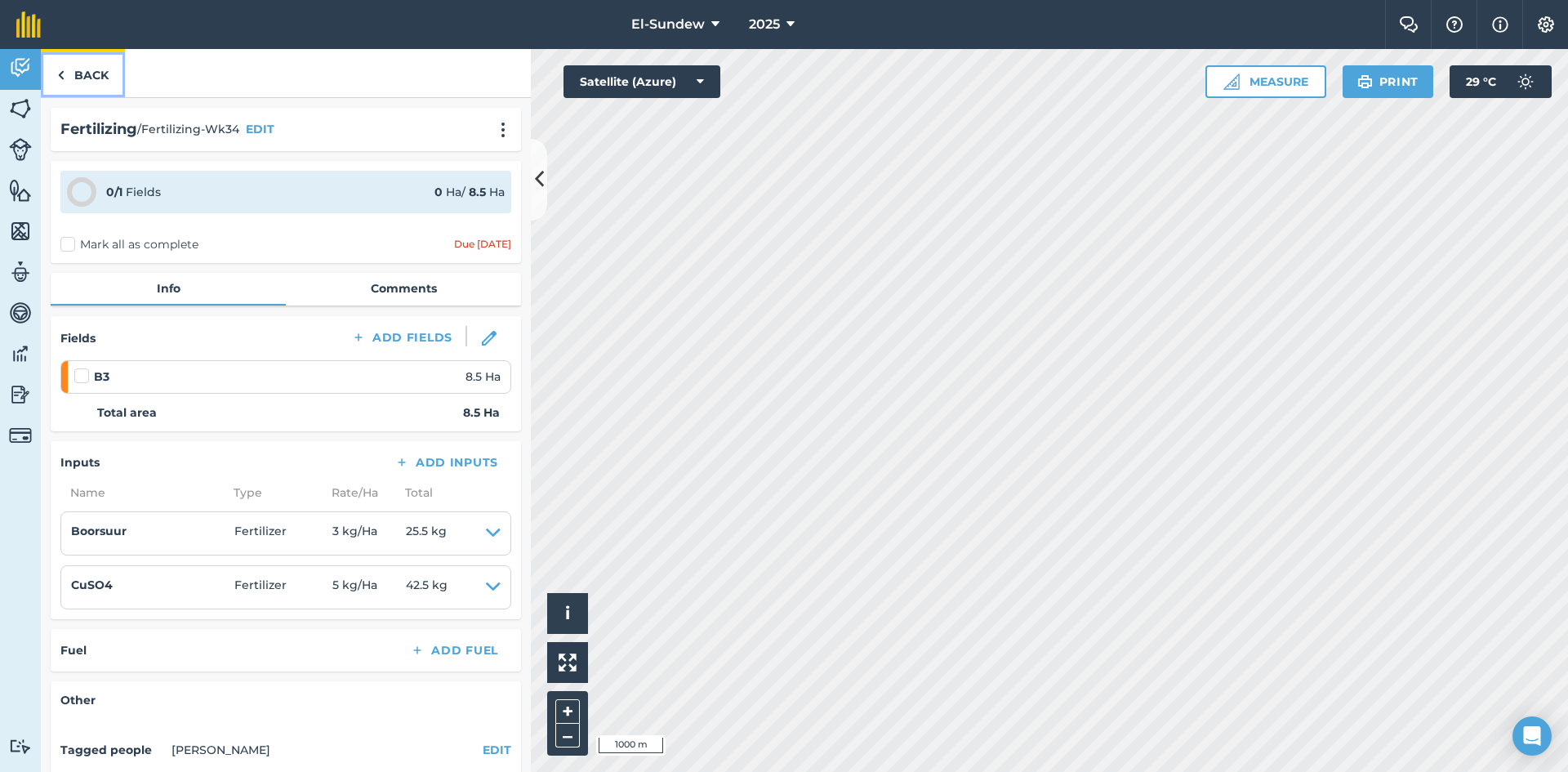
click at [97, 82] on link "Back" at bounding box center [82, 73] width 84 height 48
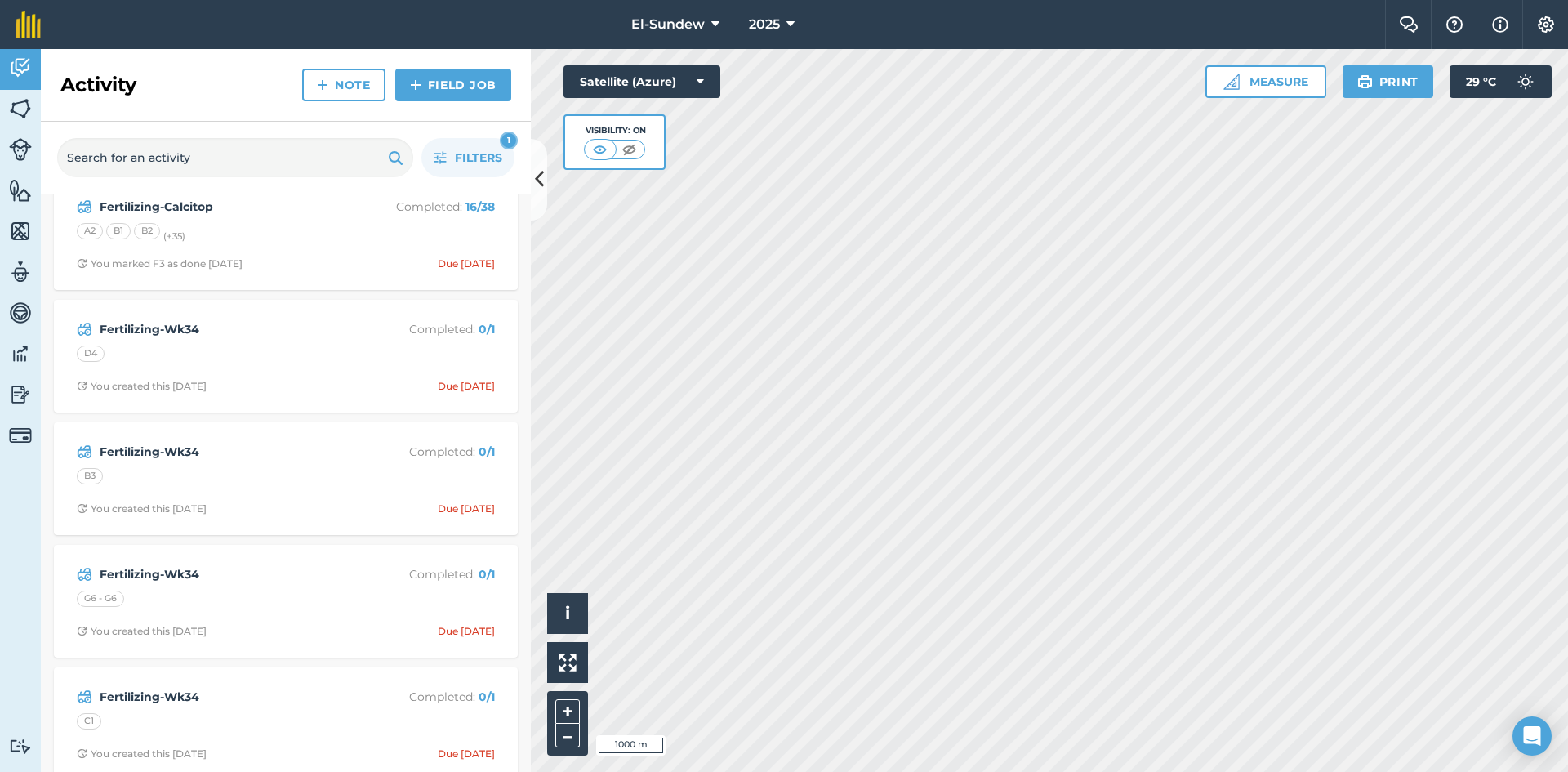
scroll to position [545, 0]
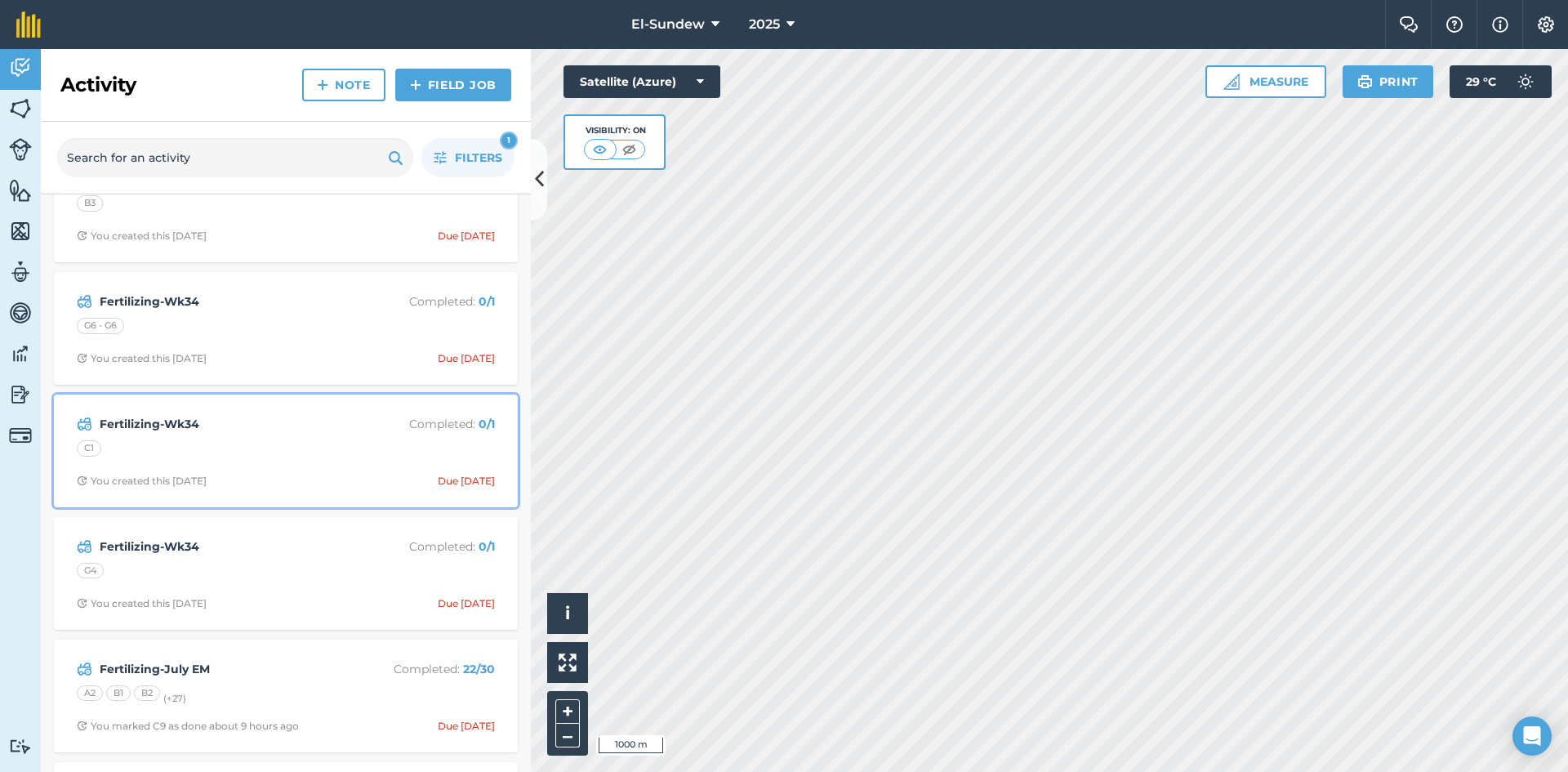
click at [272, 443] on div "C1" at bounding box center [285, 451] width 418 height 22
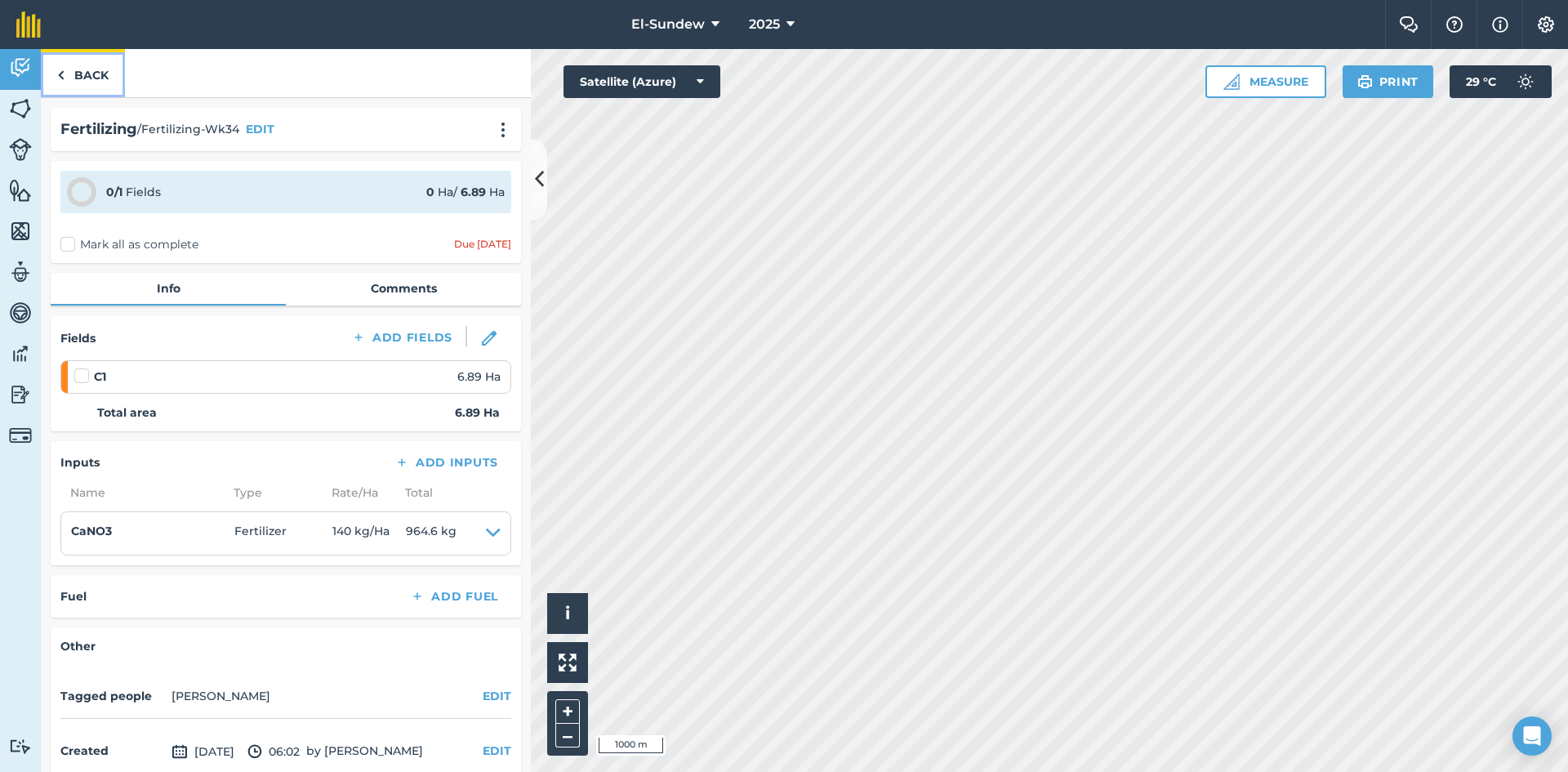
click at [103, 82] on link "Back" at bounding box center [82, 73] width 84 height 48
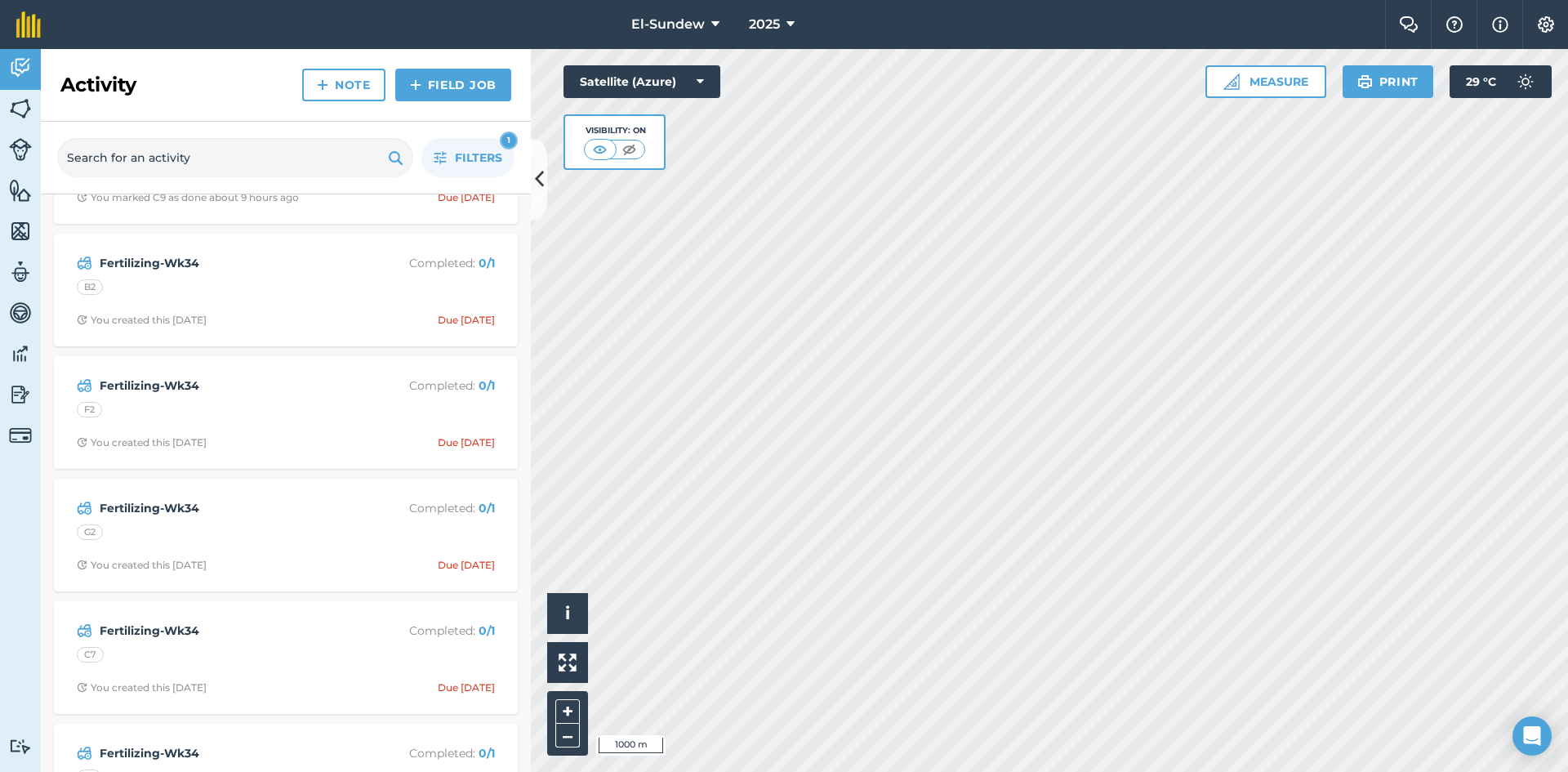
scroll to position [1089, 0]
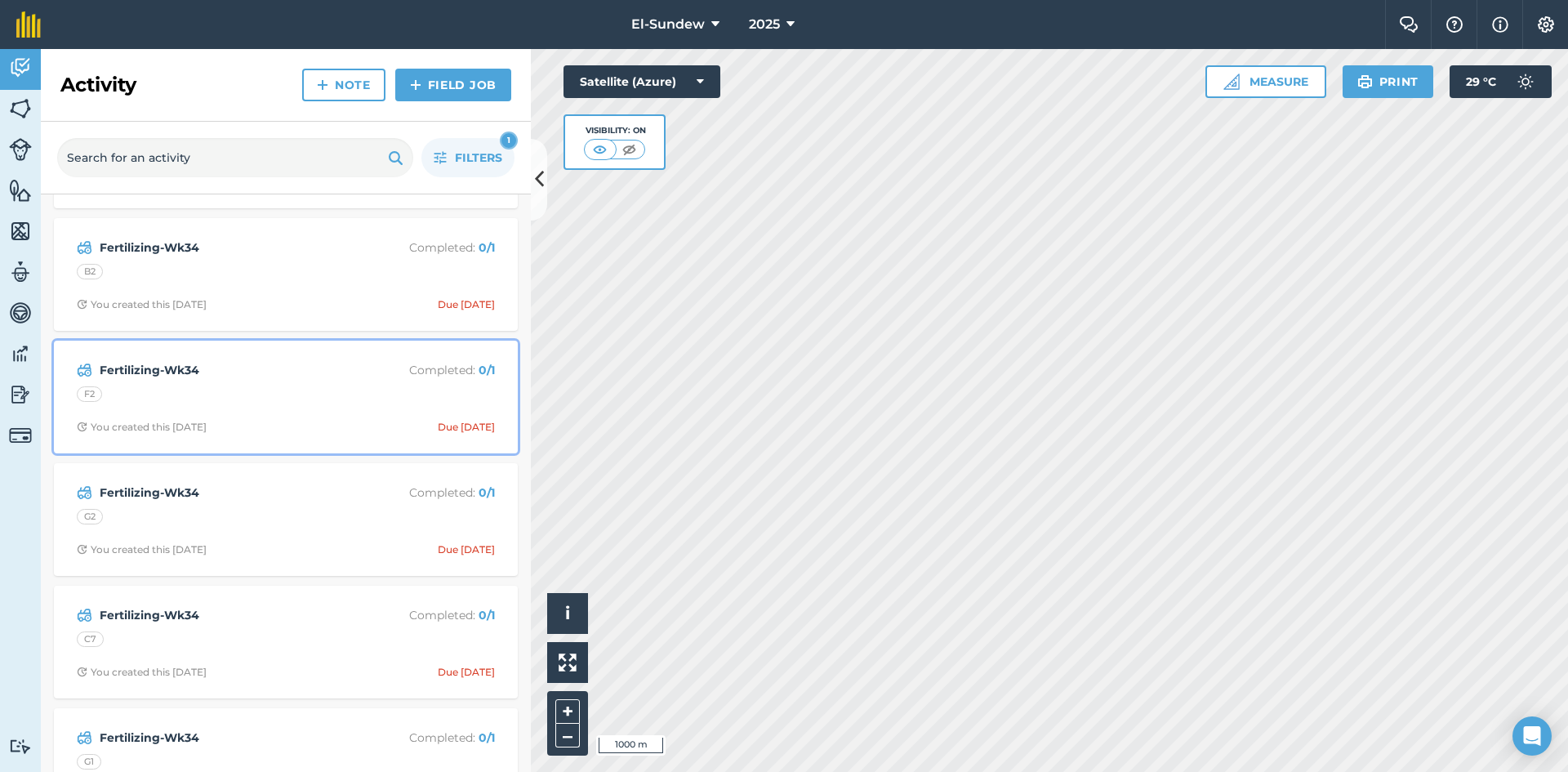
click at [301, 374] on strong "Fertilizing-Wk34" at bounding box center [229, 370] width 259 height 18
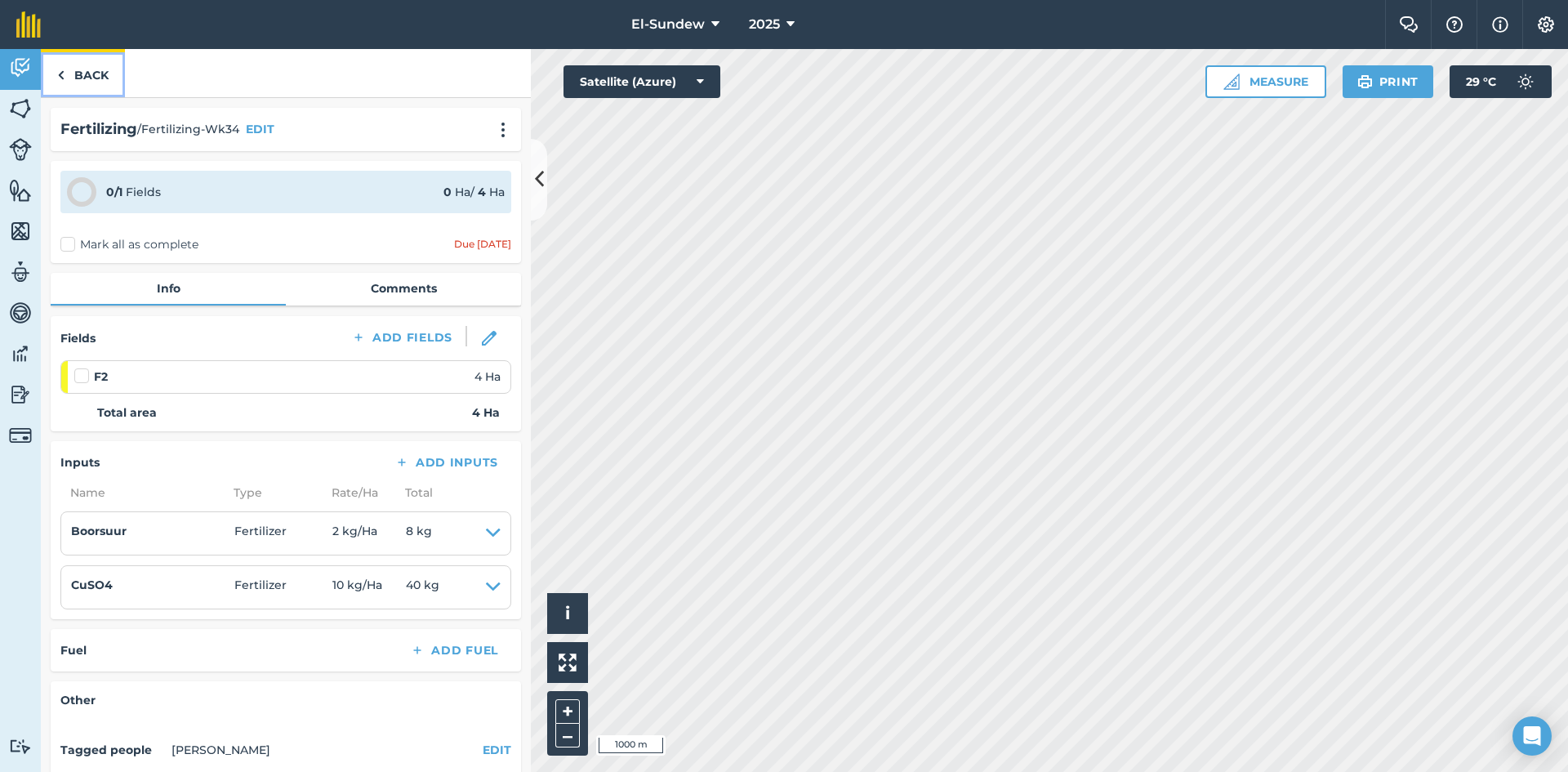
click at [102, 67] on link "Back" at bounding box center [82, 73] width 84 height 48
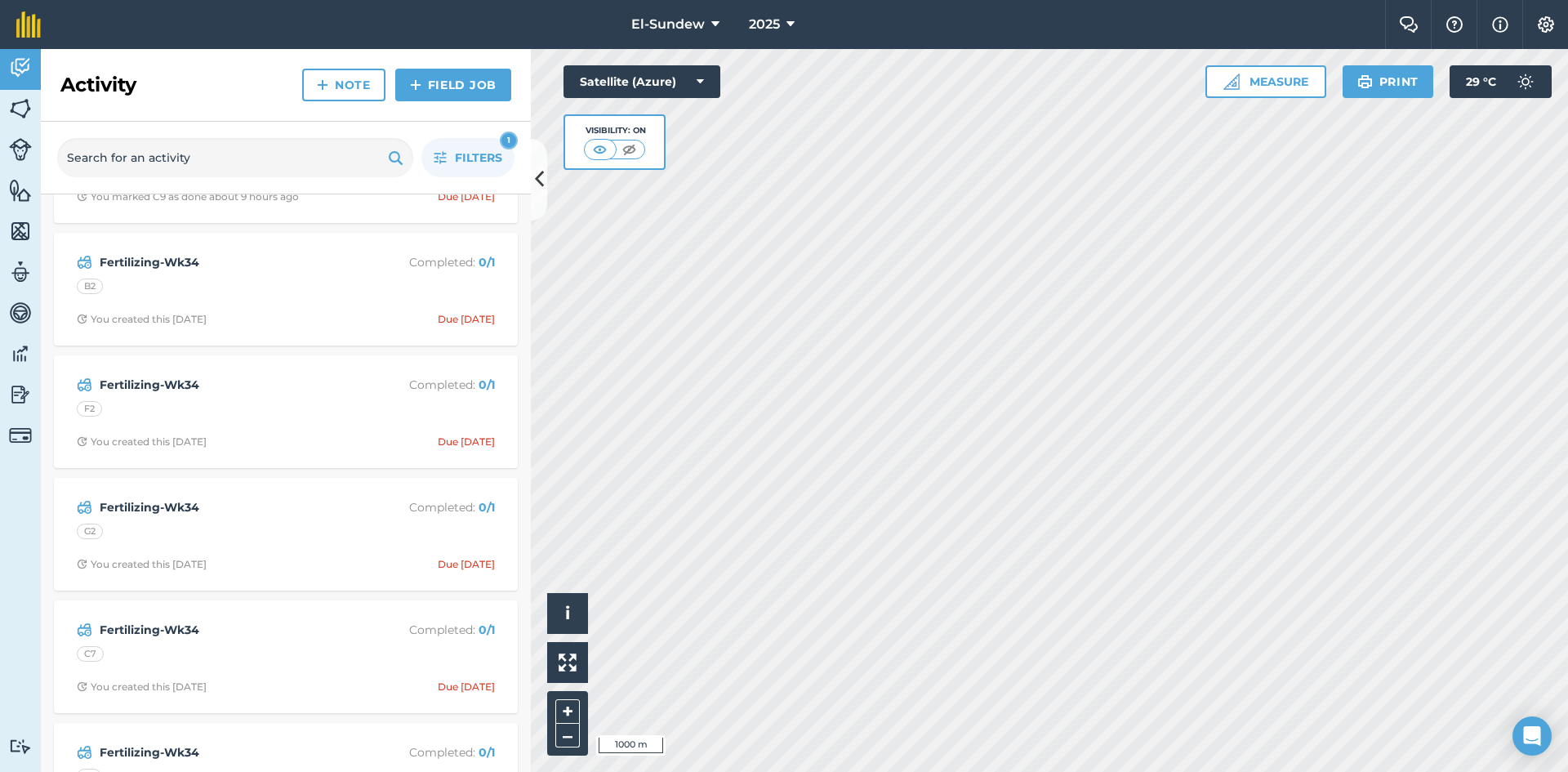
scroll to position [1089, 0]
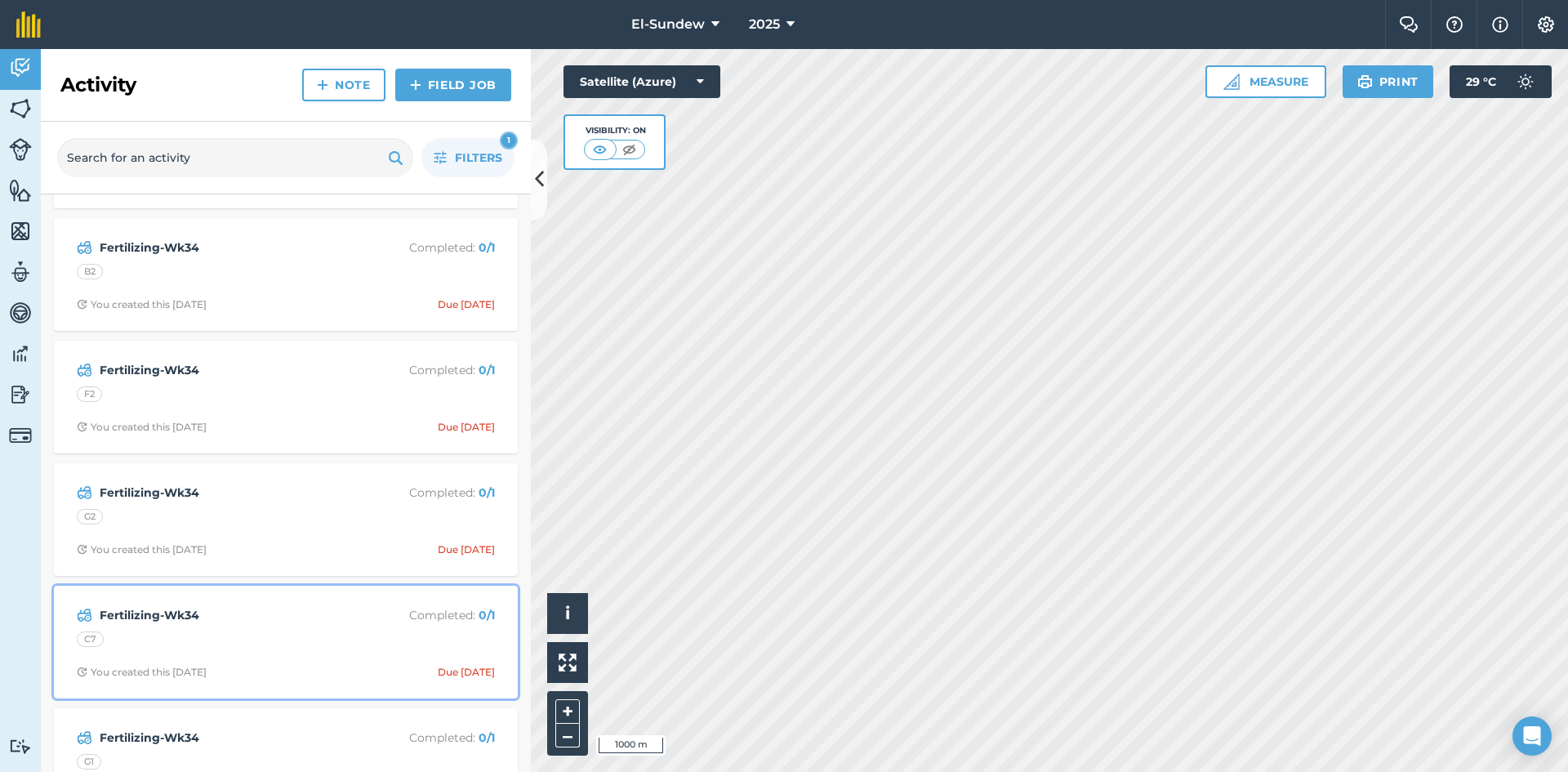
click at [284, 635] on div "C7" at bounding box center [285, 642] width 418 height 22
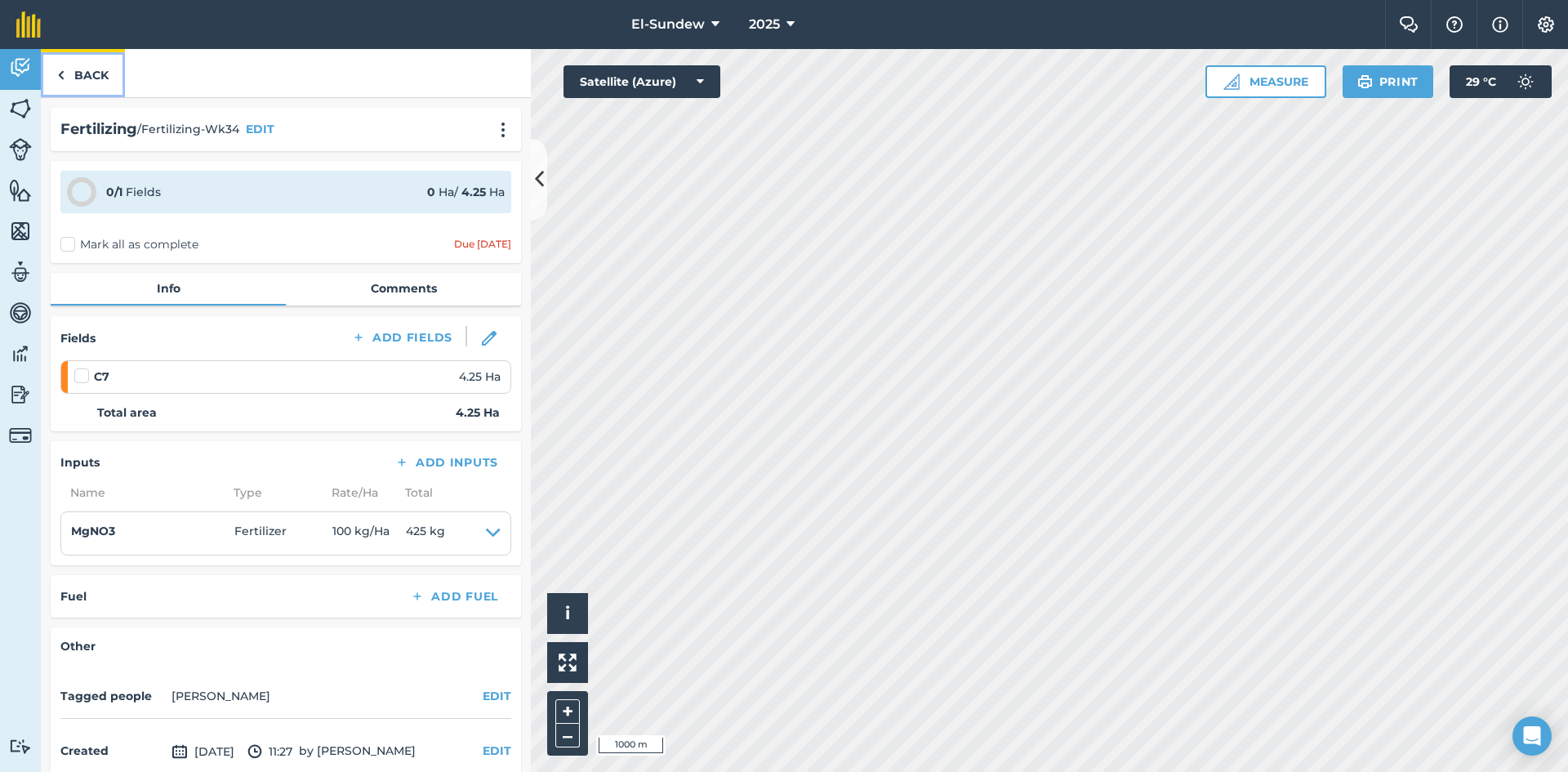
click at [100, 82] on link "Back" at bounding box center [82, 73] width 84 height 48
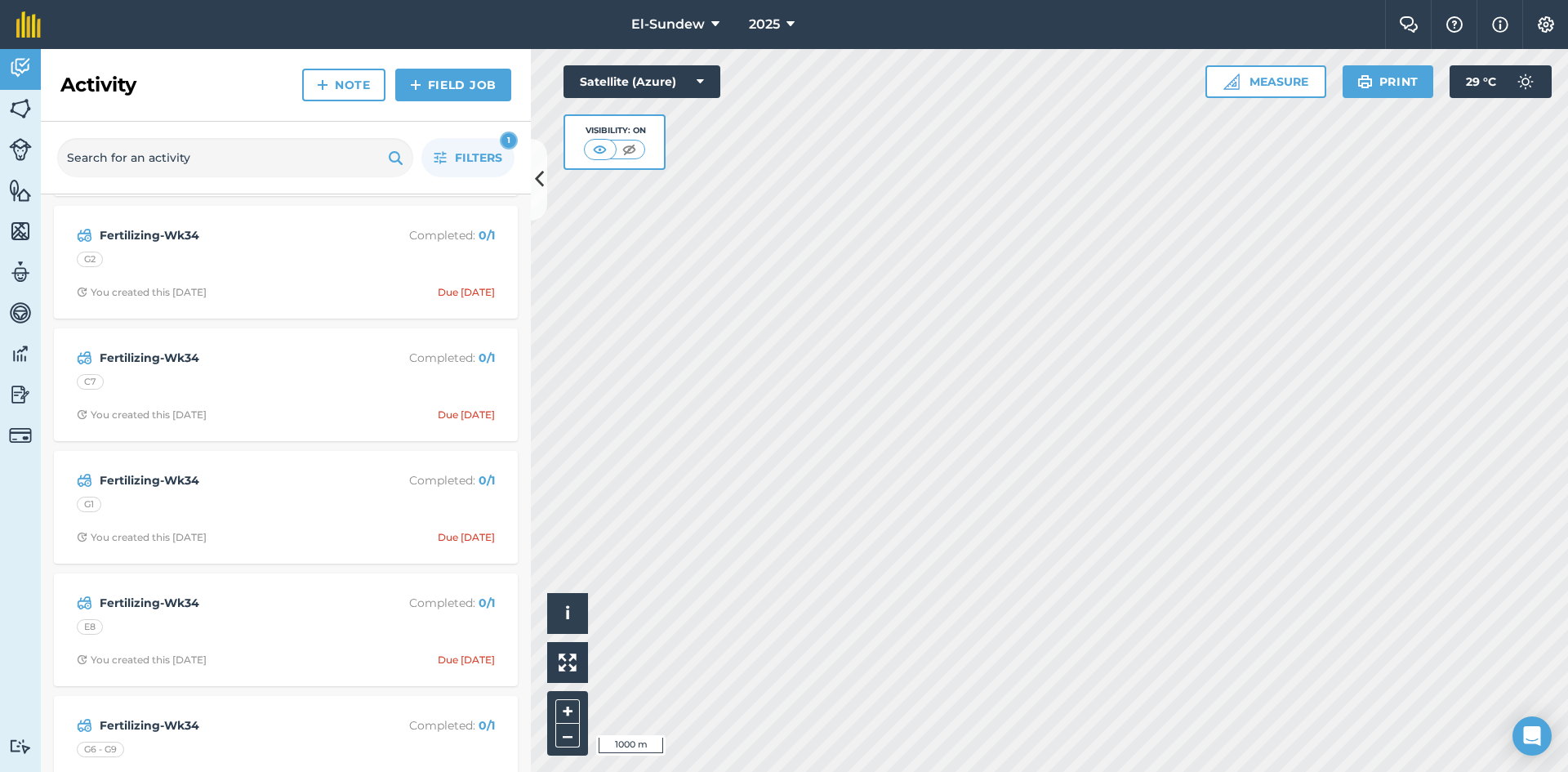
scroll to position [1361, 0]
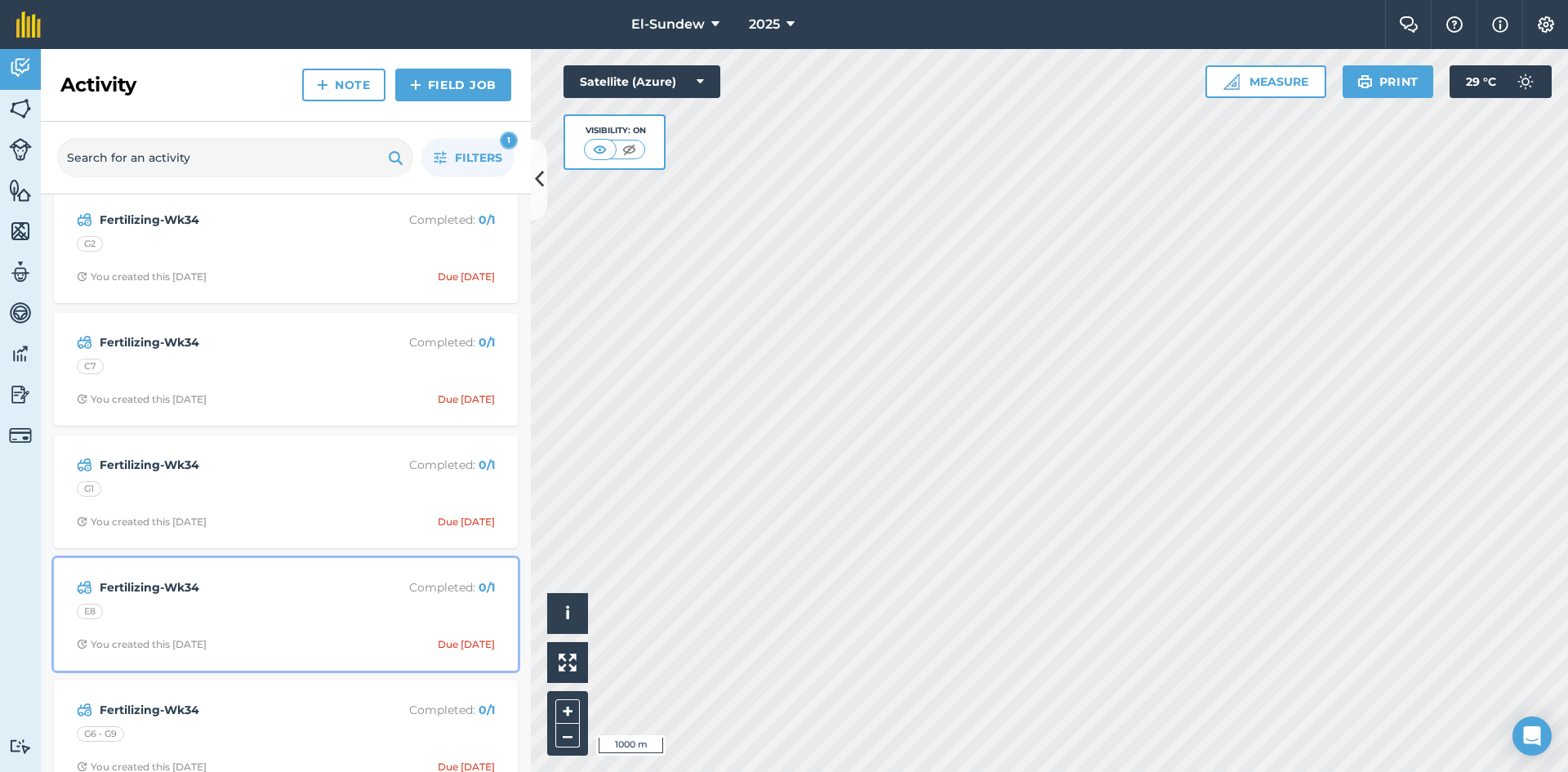
click at [309, 584] on strong "Fertilizing-Wk34" at bounding box center [229, 587] width 259 height 18
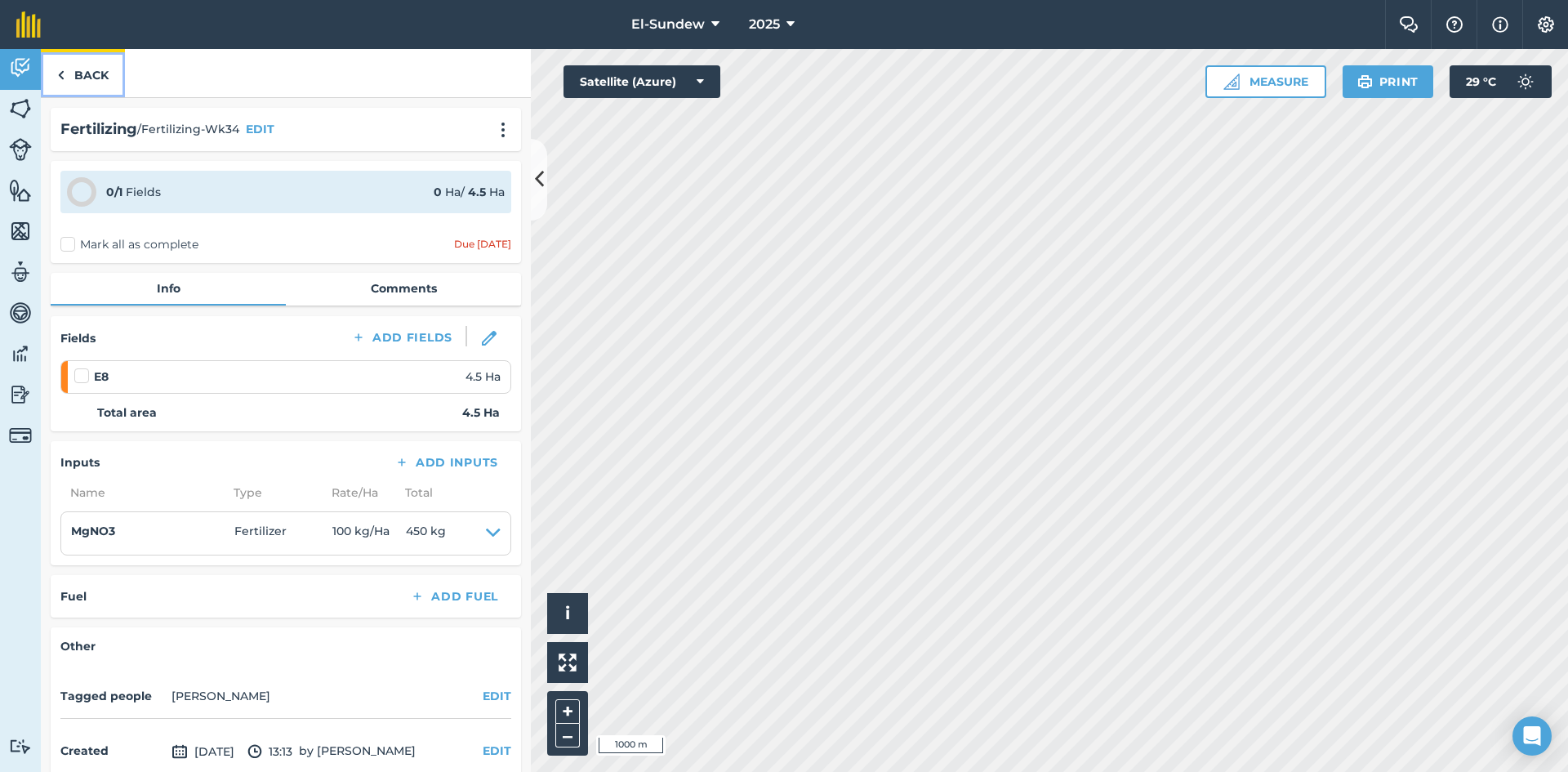
click at [89, 89] on link "Back" at bounding box center [82, 73] width 84 height 48
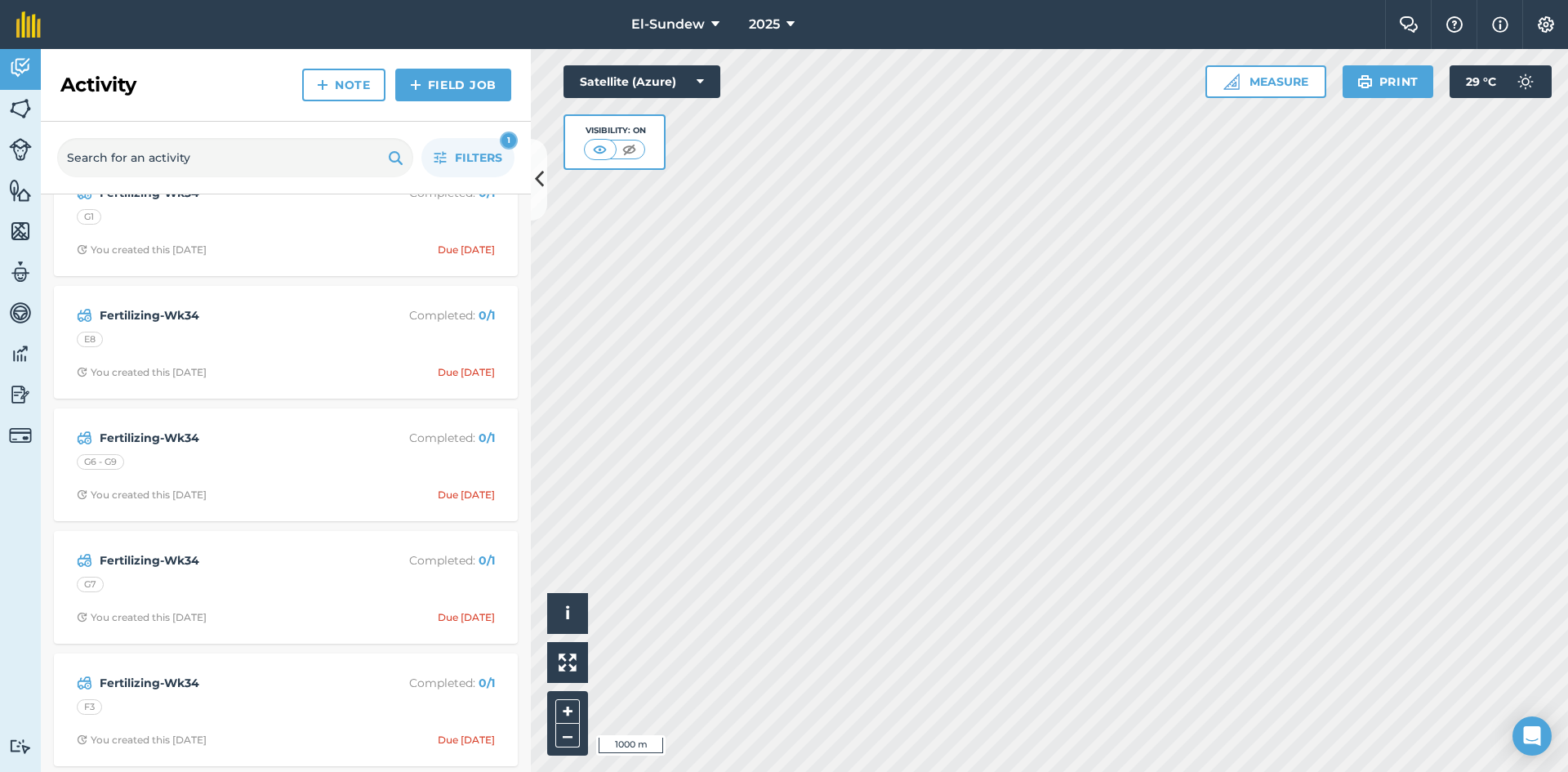
scroll to position [1905, 0]
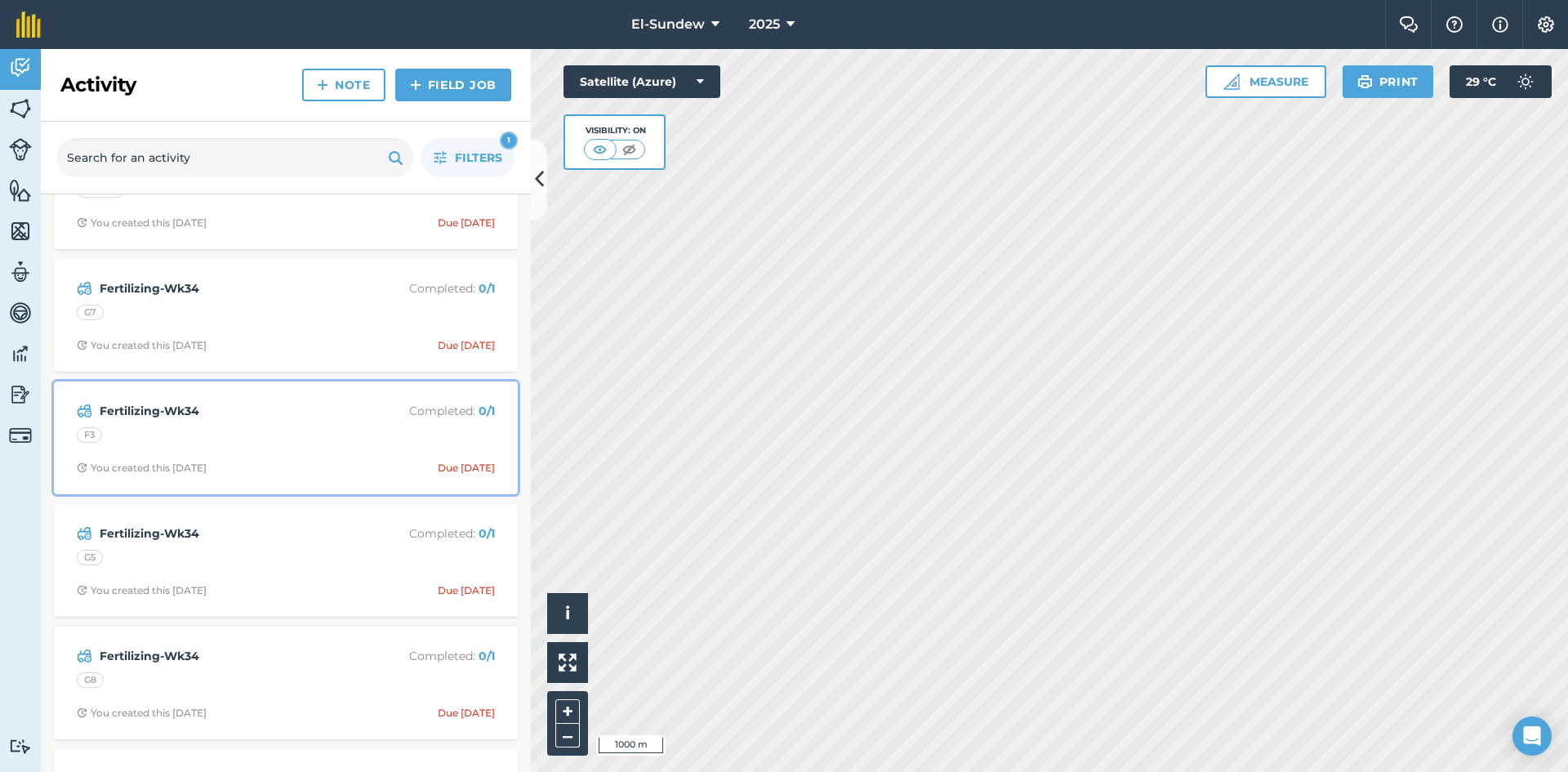
click at [307, 412] on strong "Fertilizing-Wk34" at bounding box center [229, 411] width 259 height 18
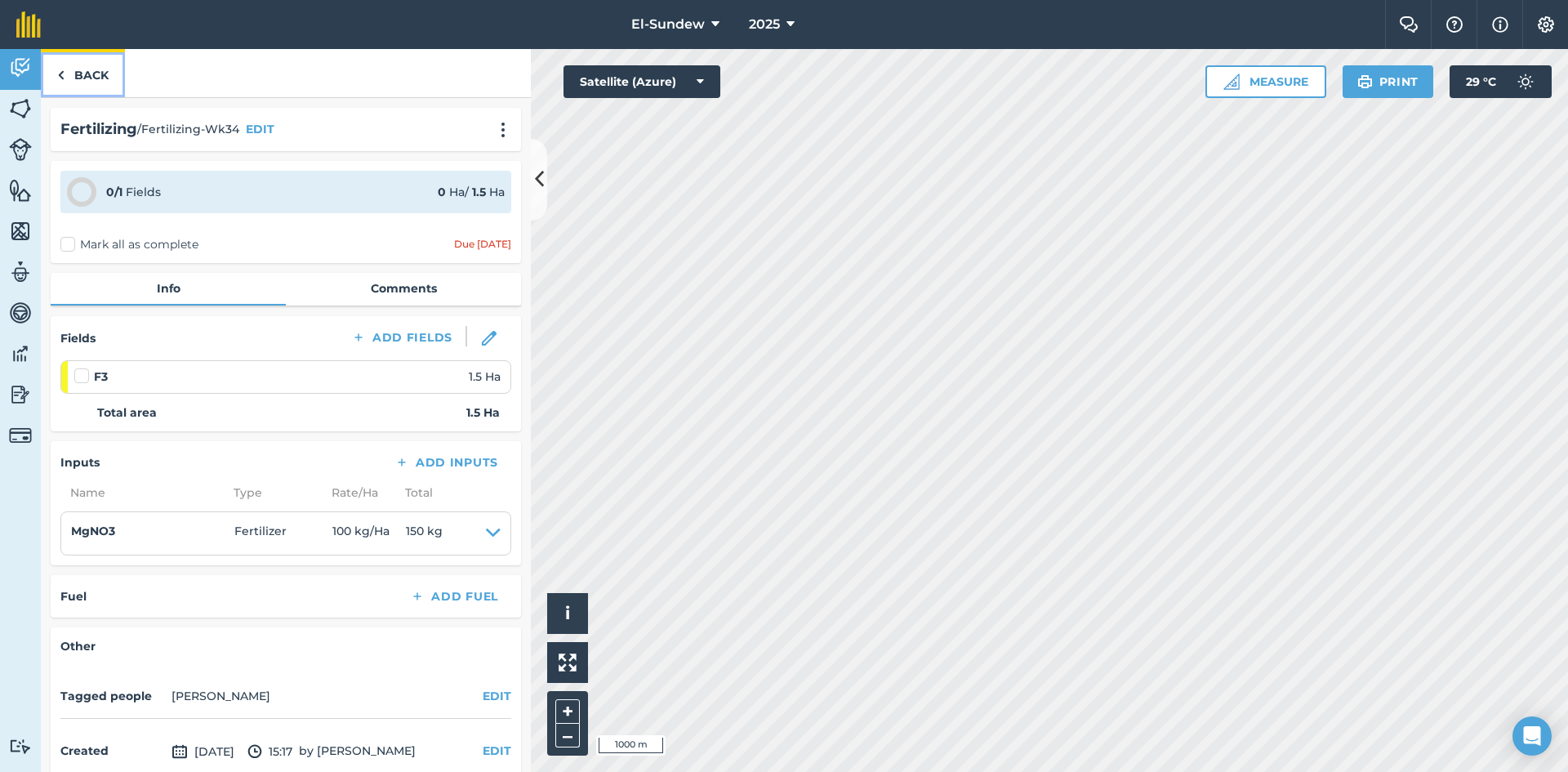
click at [96, 84] on link "Back" at bounding box center [82, 73] width 84 height 48
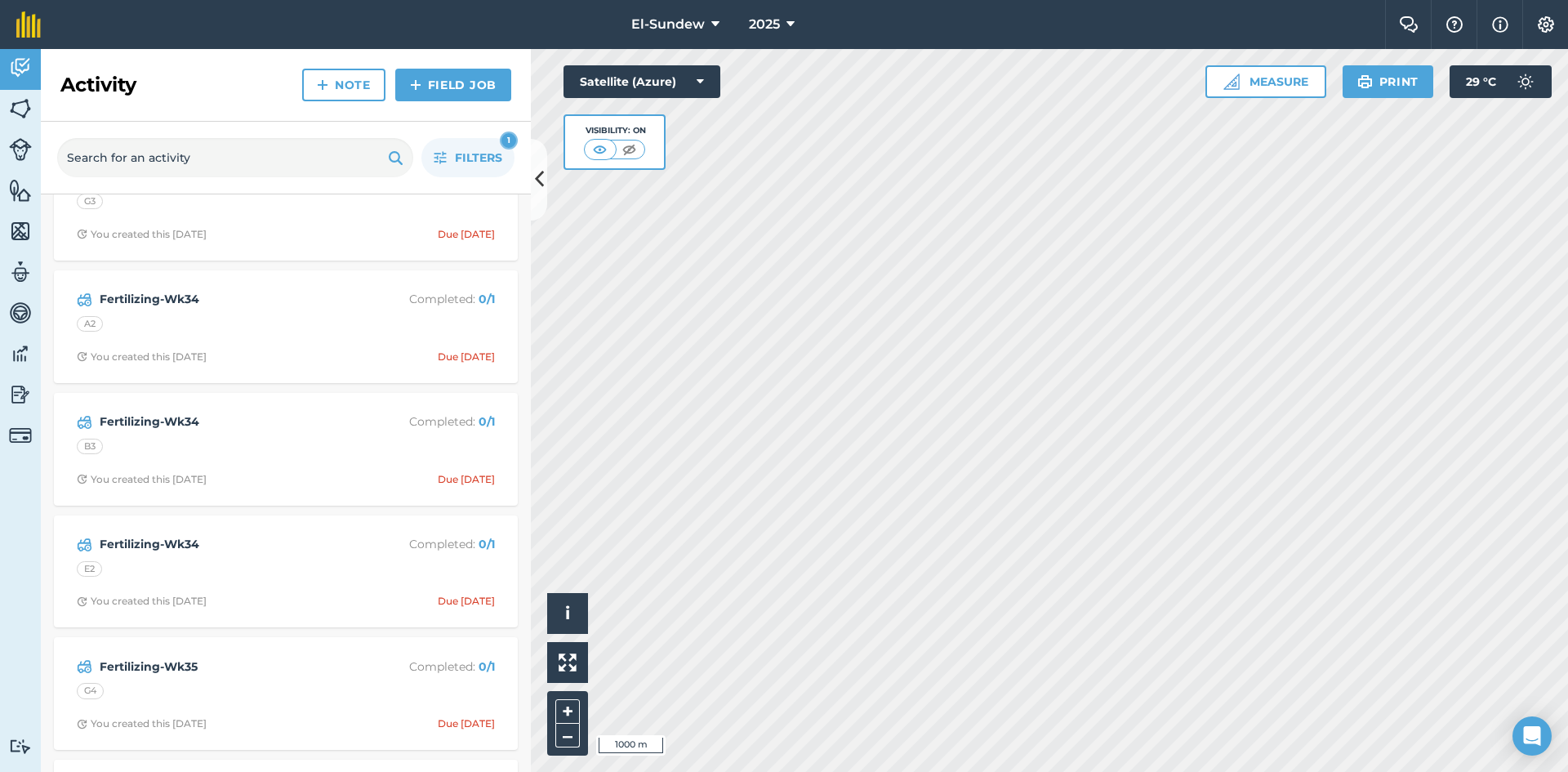
scroll to position [3539, 0]
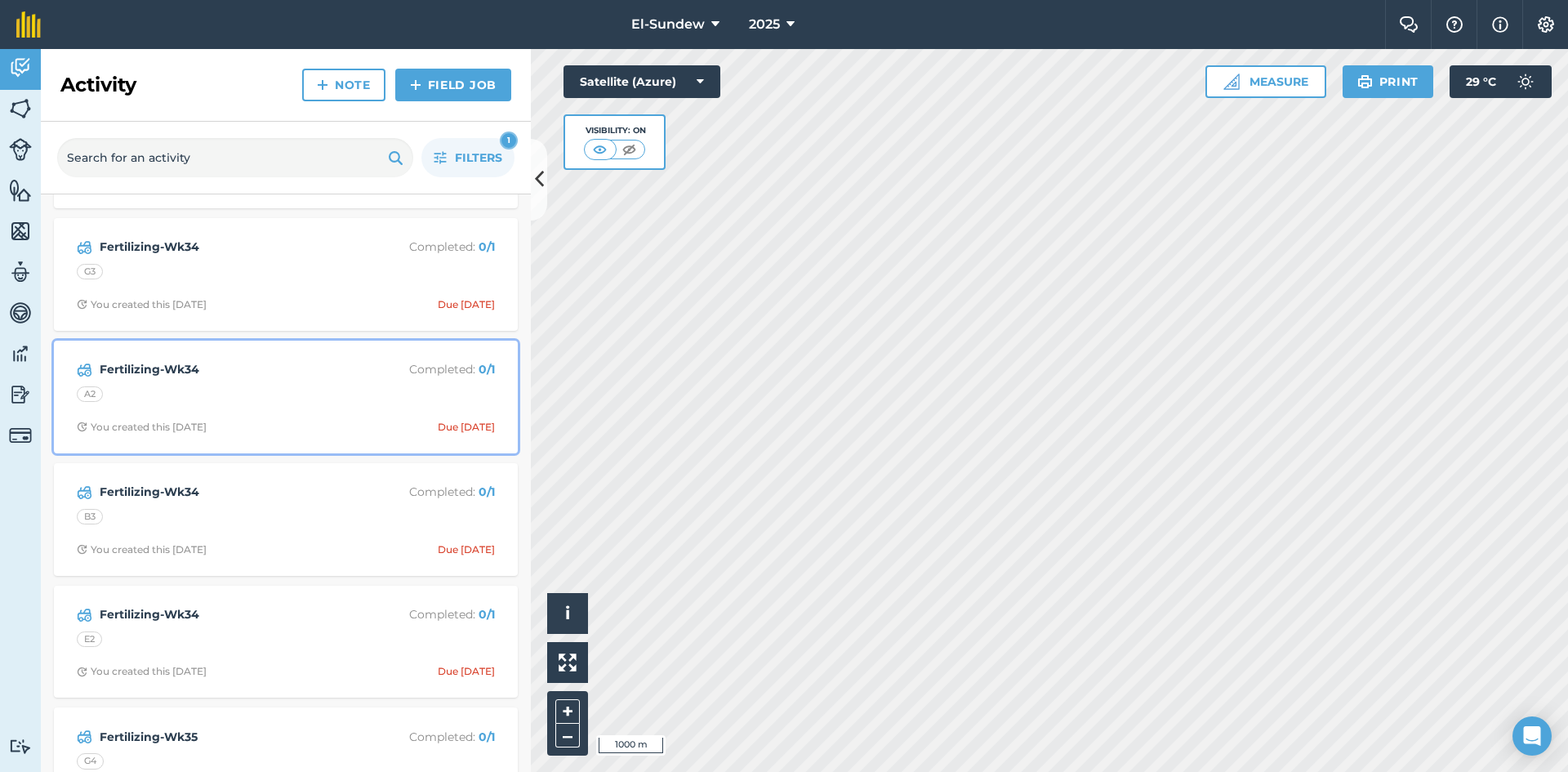
click at [276, 416] on div "Fertilizing-Wk34 Completed : 0 / 1 A2 You created this [DATE] Due [DATE]" at bounding box center [286, 397] width 444 height 93
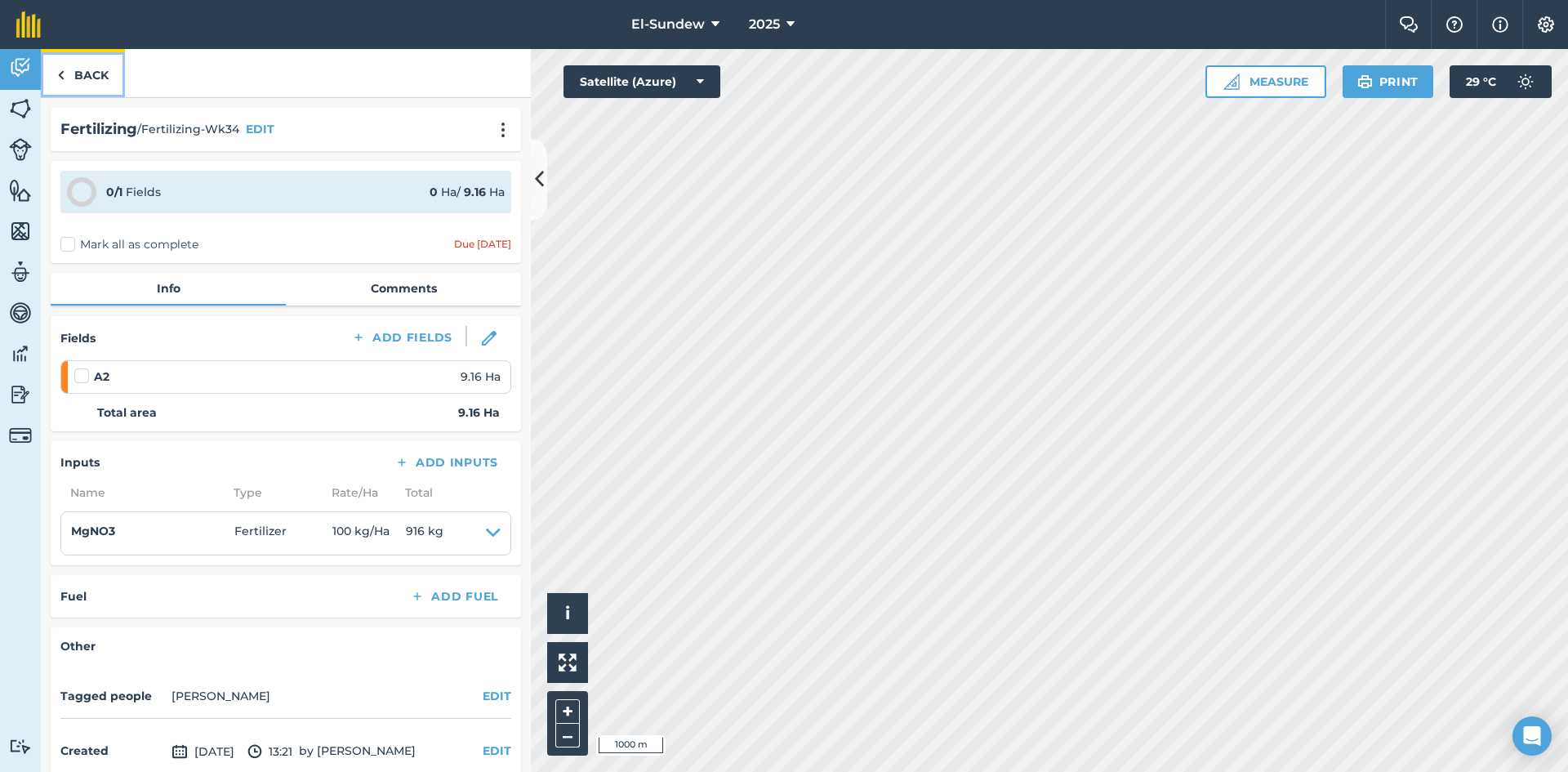
click at [97, 72] on link "Back" at bounding box center [82, 73] width 84 height 48
